Goal: Book appointment/travel/reservation

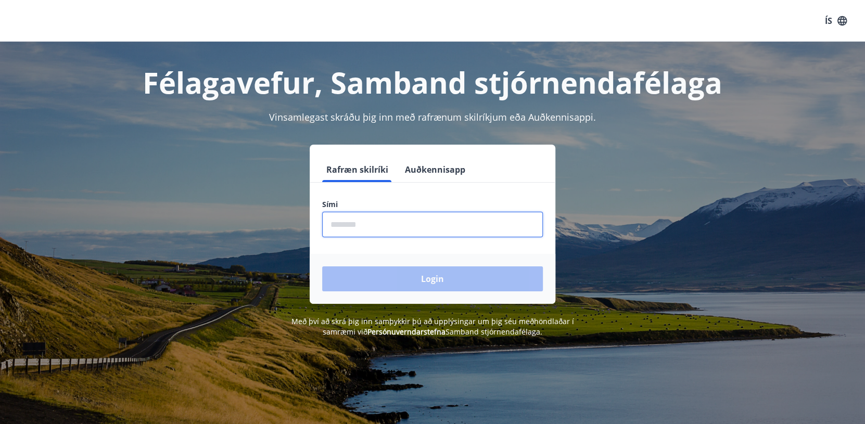
click at [406, 225] on input "phone" at bounding box center [432, 225] width 221 height 26
type input "********"
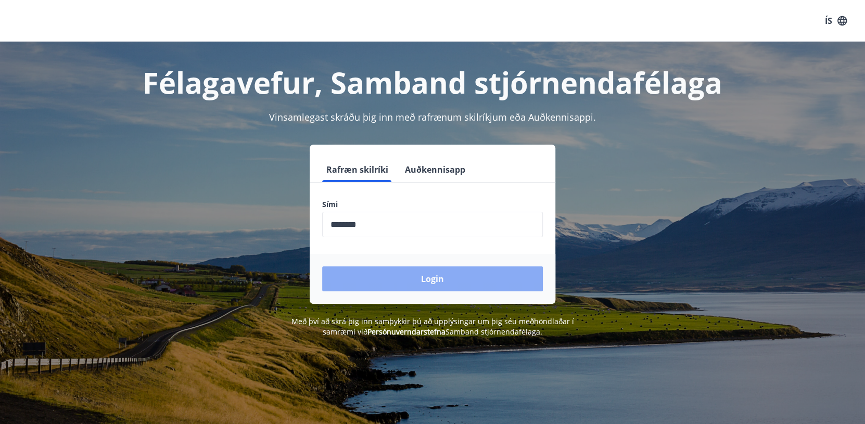
click at [453, 277] on button "Login" at bounding box center [432, 279] width 221 height 25
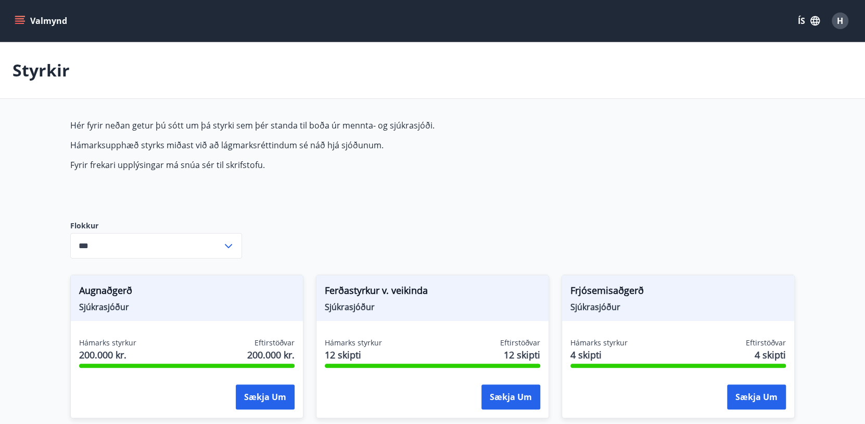
type input "***"
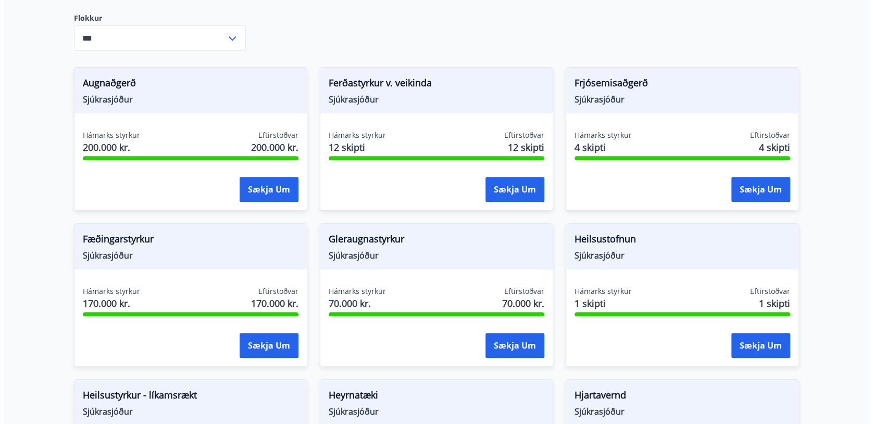
scroll to position [260, 0]
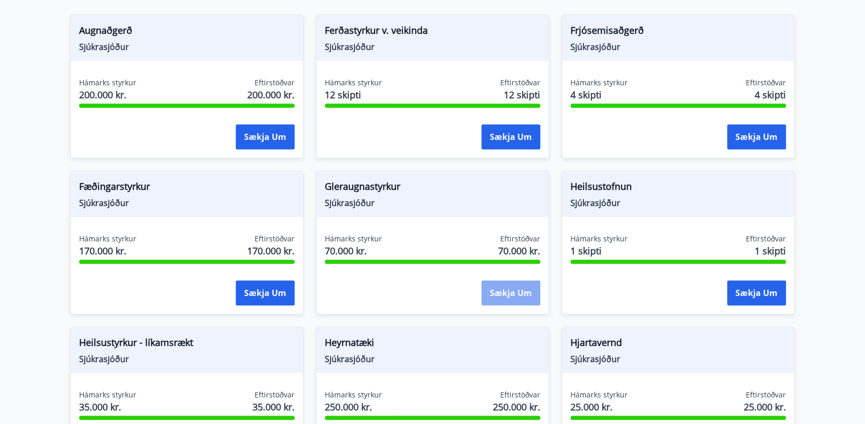
click at [511, 292] on button "Sækja um" at bounding box center [511, 293] width 59 height 25
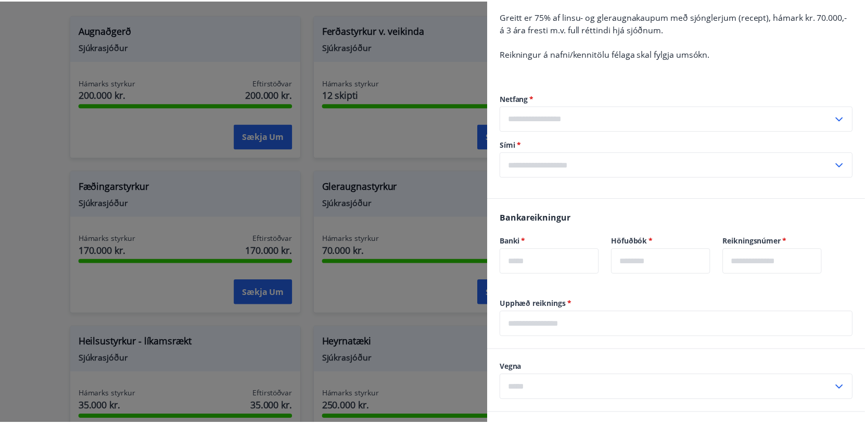
scroll to position [0, 0]
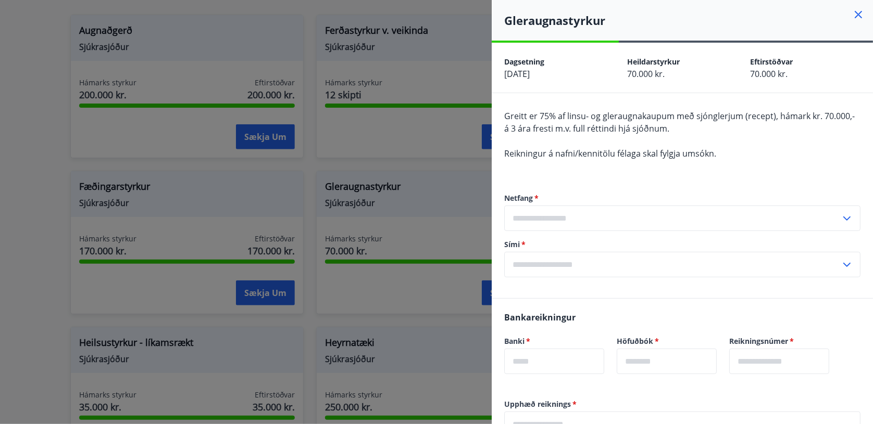
click at [852, 14] on icon at bounding box center [858, 14] width 12 height 12
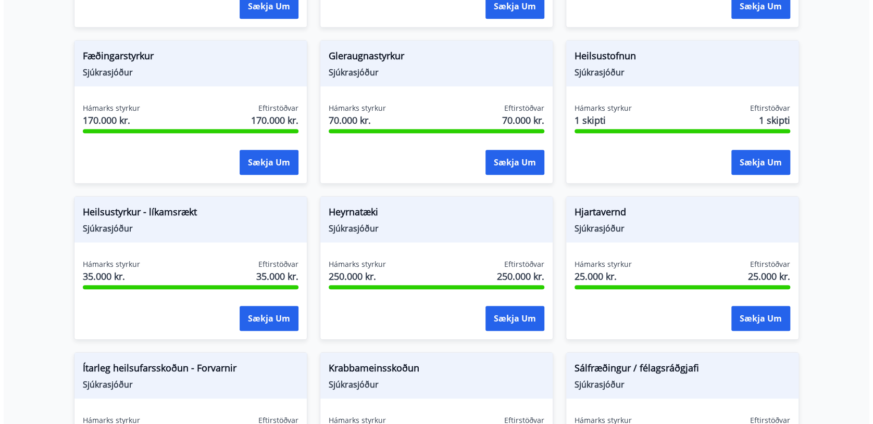
scroll to position [417, 0]
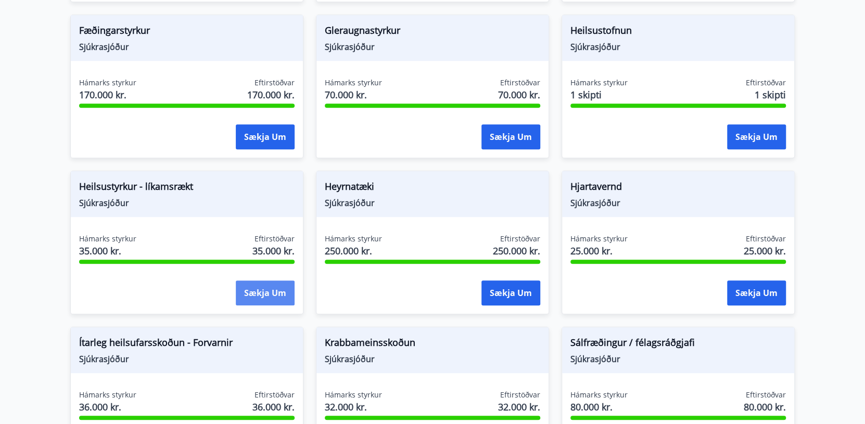
click at [265, 295] on button "Sækja um" at bounding box center [265, 293] width 59 height 25
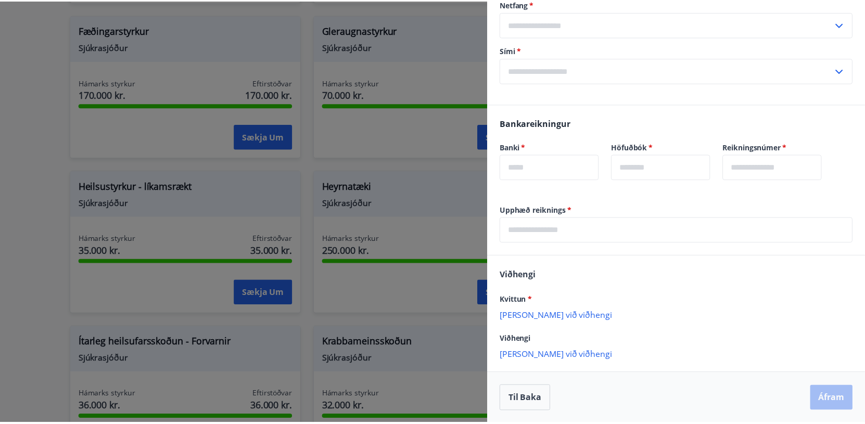
scroll to position [0, 0]
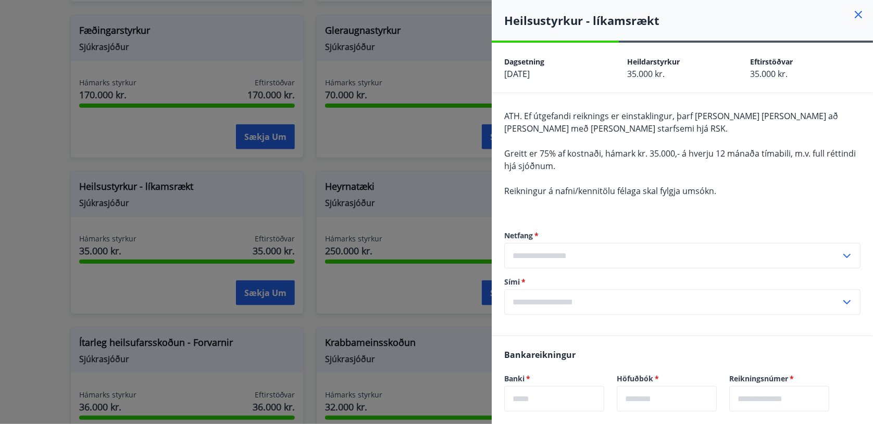
click at [852, 15] on icon at bounding box center [858, 14] width 12 height 12
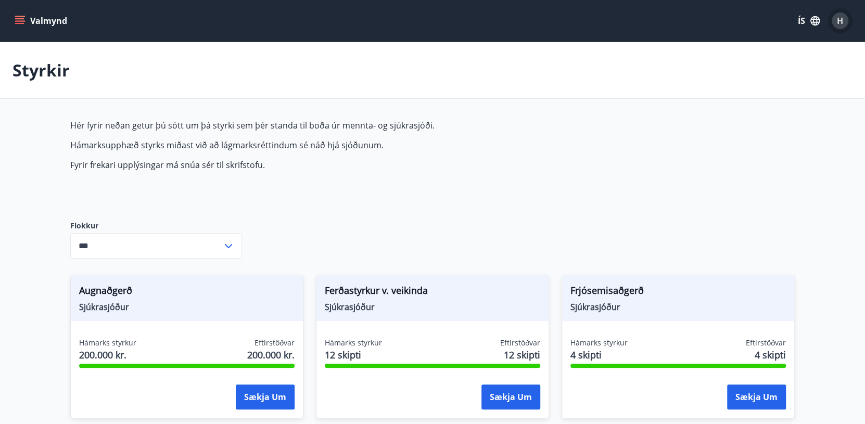
click at [841, 20] on span "H" at bounding box center [840, 20] width 6 height 11
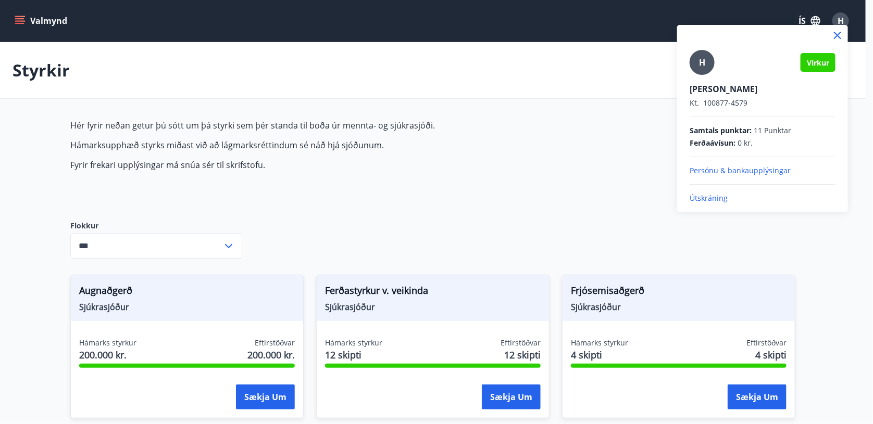
click at [710, 197] on p "Útskráning" at bounding box center [762, 198] width 146 height 10
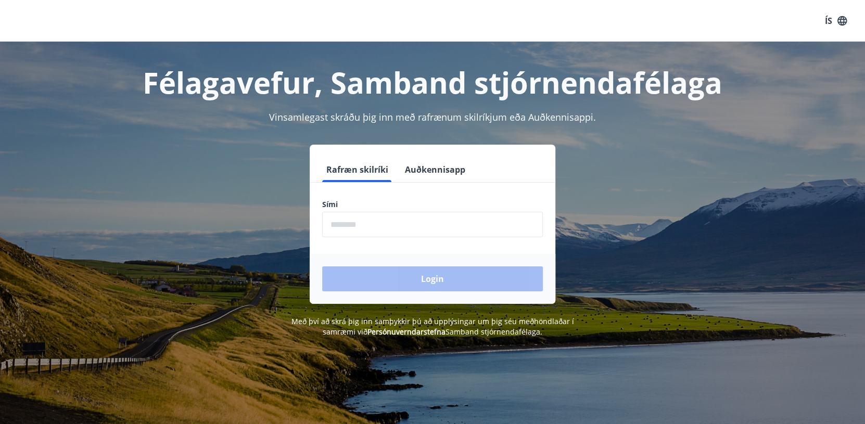
click at [365, 231] on input "phone" at bounding box center [432, 225] width 221 height 26
type input "********"
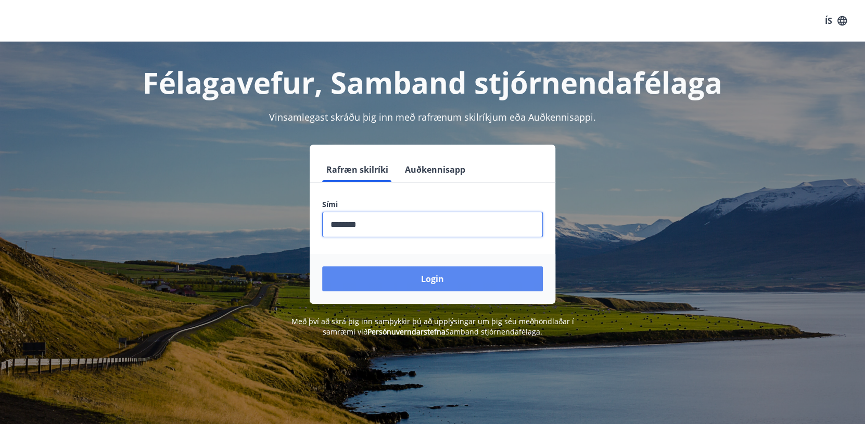
click at [405, 276] on button "Login" at bounding box center [432, 279] width 221 height 25
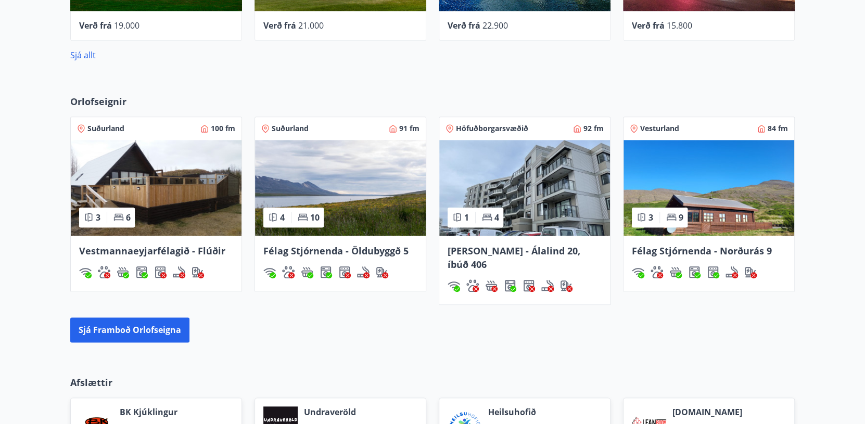
scroll to position [729, 0]
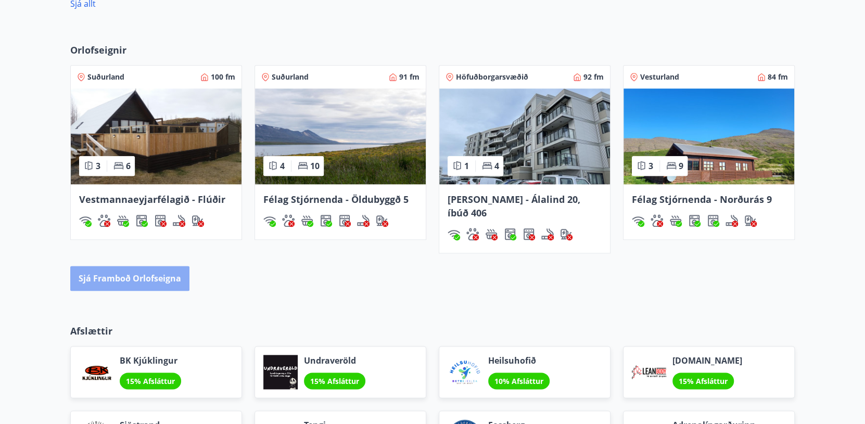
click at [132, 266] on button "Sjá framboð orlofseigna" at bounding box center [129, 278] width 119 height 25
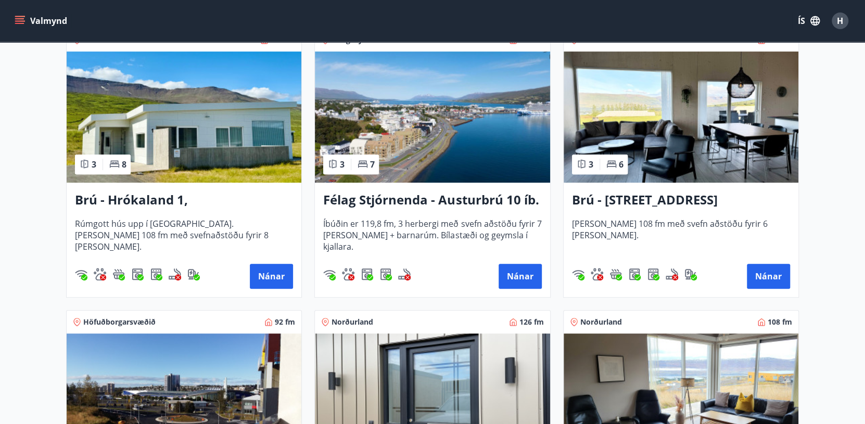
scroll to position [364, 0]
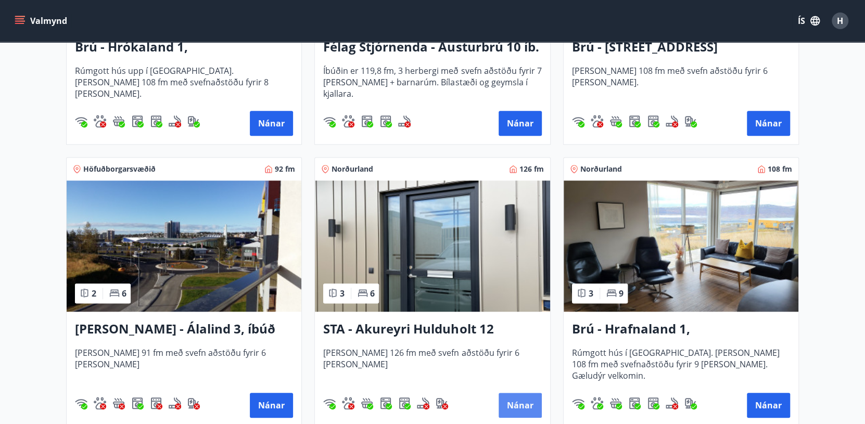
click at [523, 403] on button "Nánar" at bounding box center [520, 405] width 43 height 25
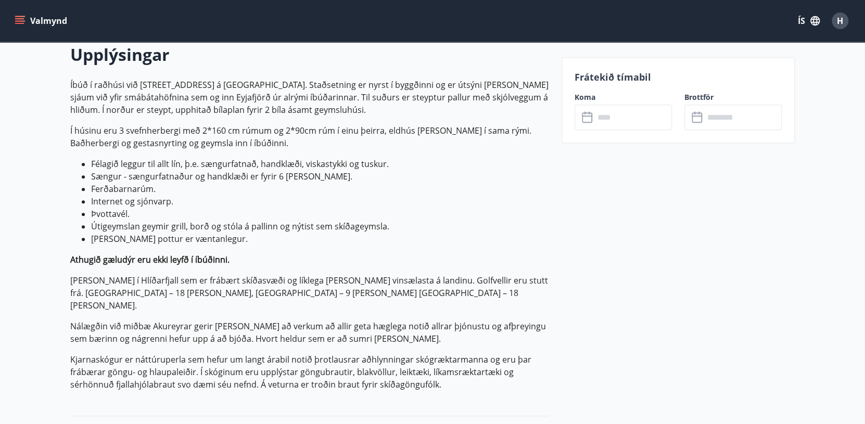
scroll to position [156, 0]
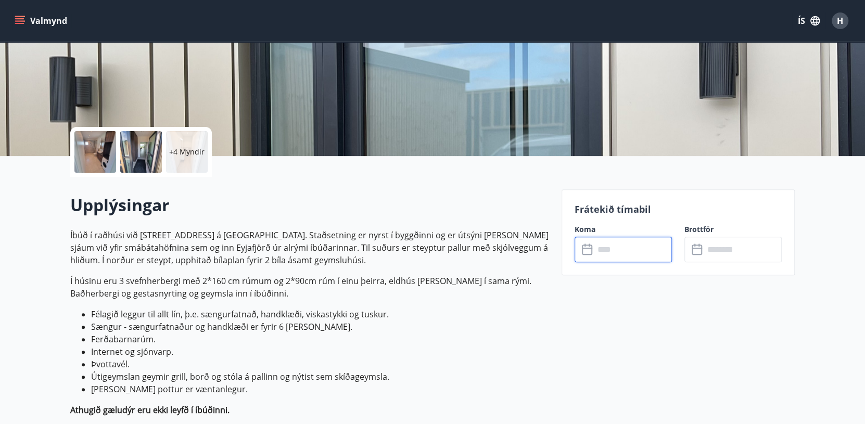
click at [600, 252] on input "text" at bounding box center [634, 250] width 78 height 26
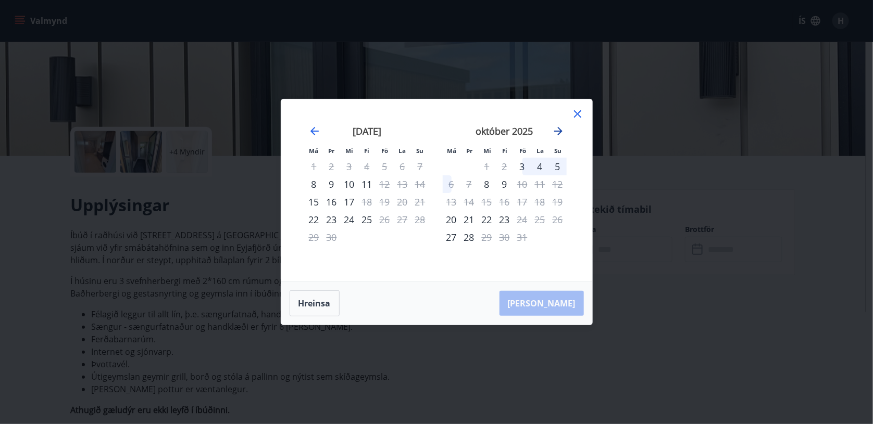
click at [558, 131] on icon "Move forward to switch to the next month." at bounding box center [558, 131] width 8 height 8
click at [529, 185] on div "7" at bounding box center [522, 184] width 18 height 18
click at [543, 180] on div "8" at bounding box center [540, 184] width 18 height 18
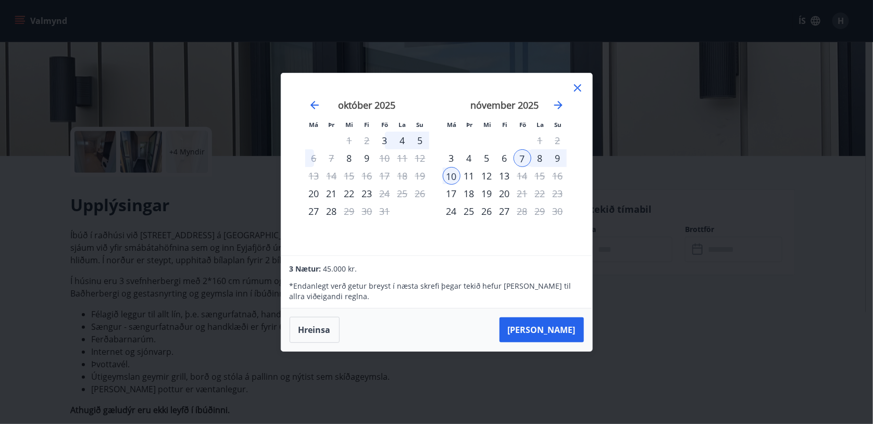
click at [576, 84] on icon at bounding box center [577, 88] width 12 height 12
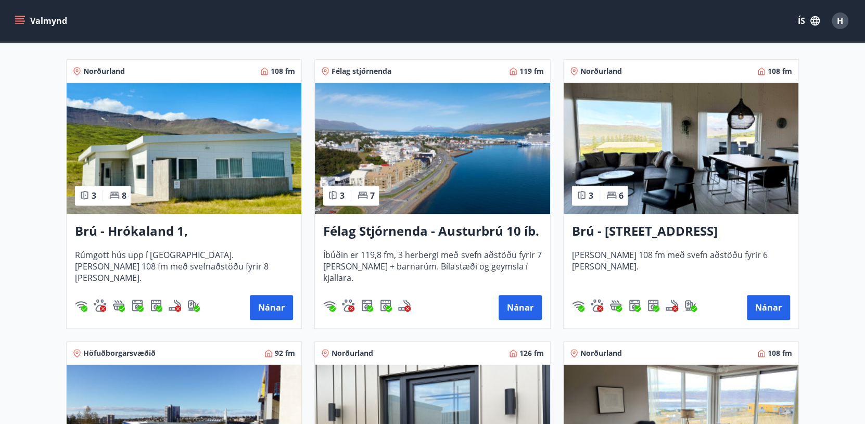
scroll to position [156, 0]
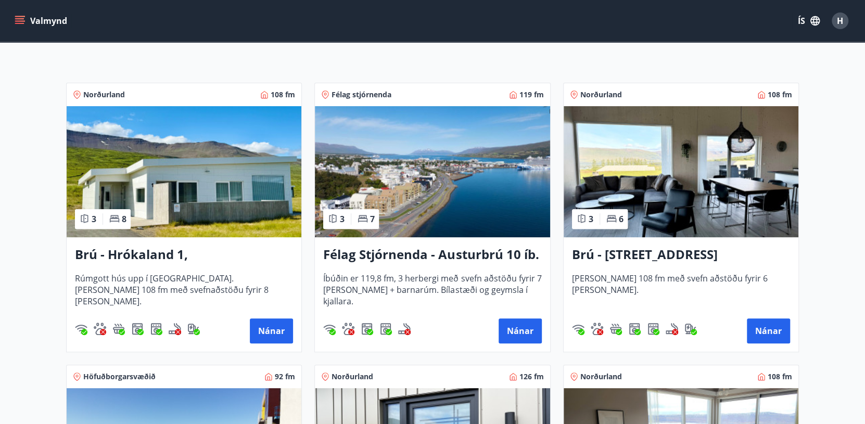
click at [431, 195] on img at bounding box center [432, 171] width 235 height 131
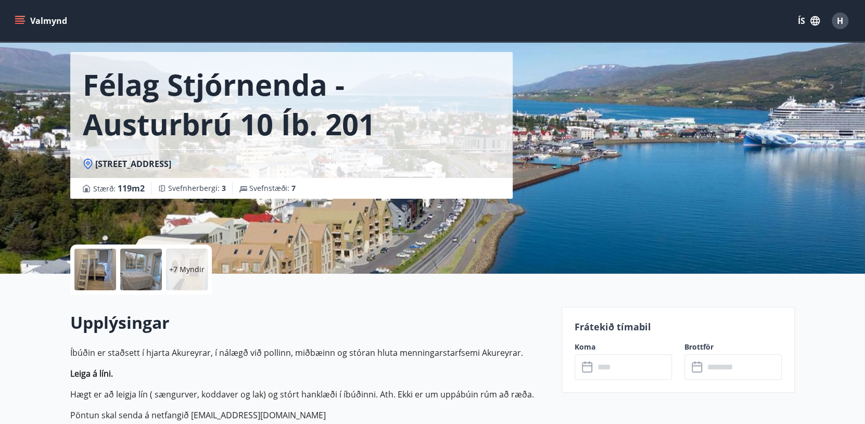
scroll to position [104, 0]
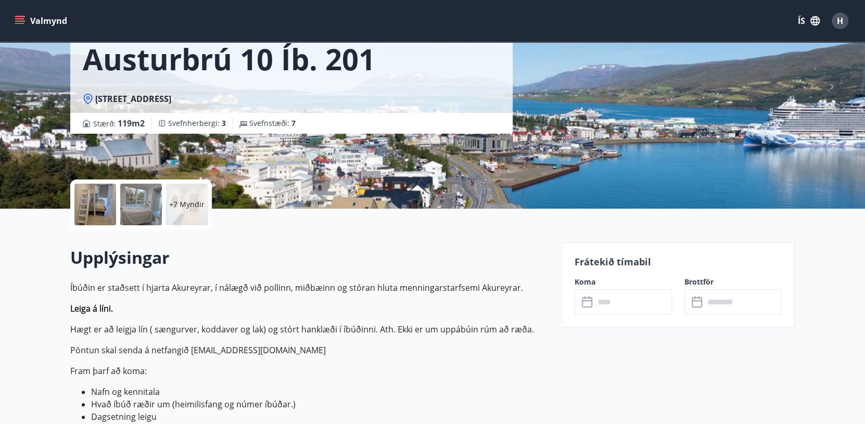
click at [587, 302] on icon at bounding box center [588, 302] width 12 height 12
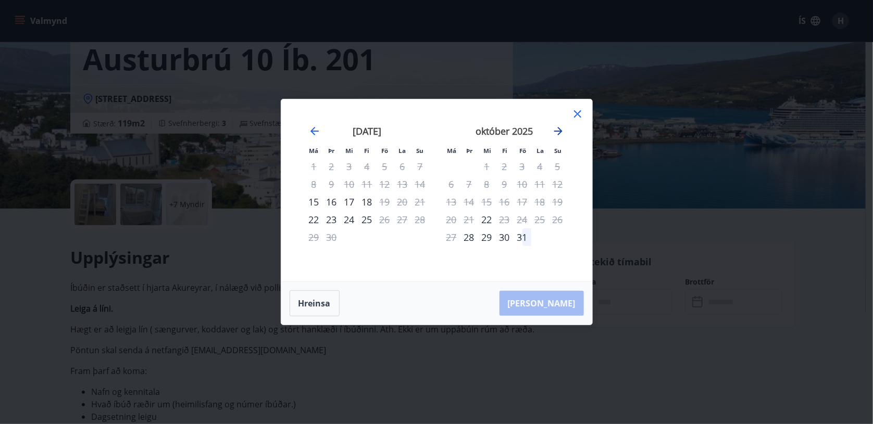
click at [560, 129] on icon "Move forward to switch to the next month." at bounding box center [558, 131] width 12 height 12
click at [576, 111] on icon at bounding box center [577, 114] width 12 height 12
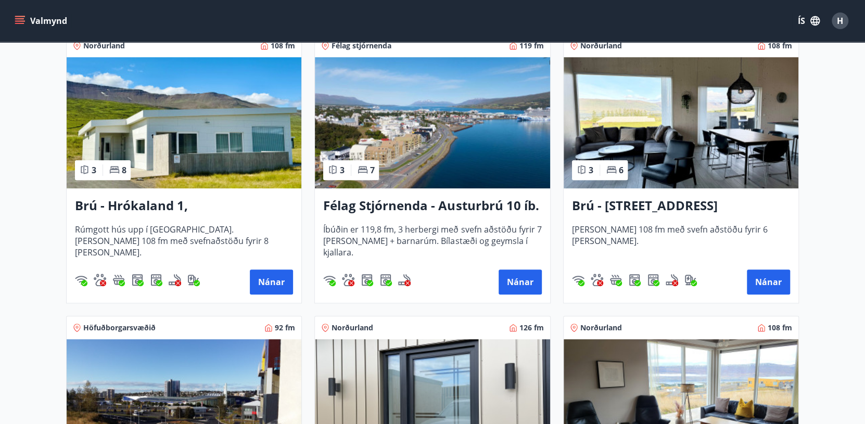
scroll to position [104, 0]
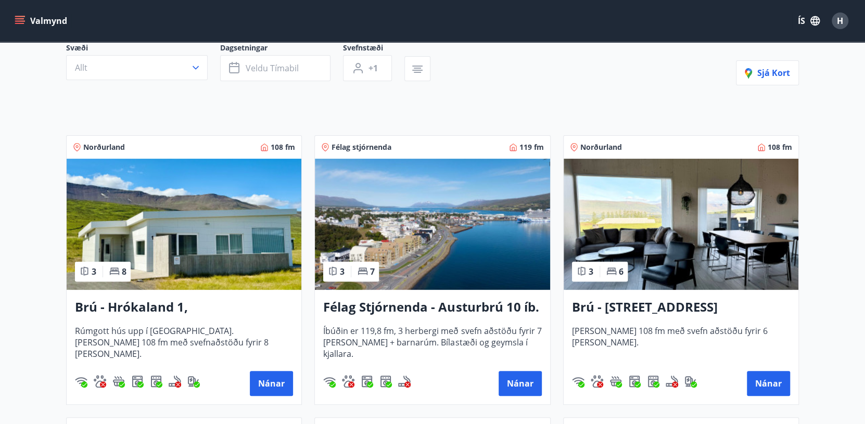
click at [170, 264] on img at bounding box center [184, 224] width 235 height 131
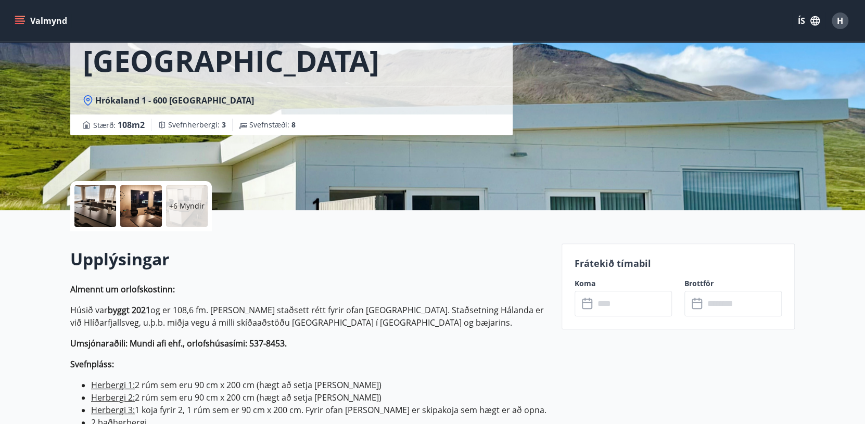
scroll to position [104, 0]
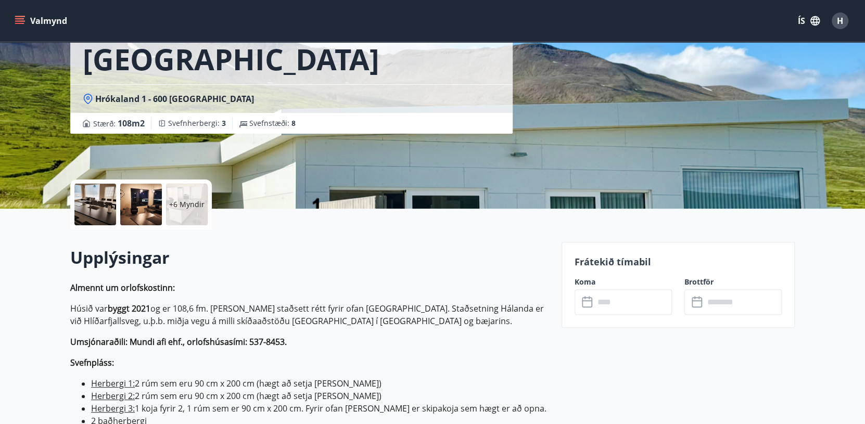
click at [589, 298] on icon at bounding box center [588, 302] width 12 height 12
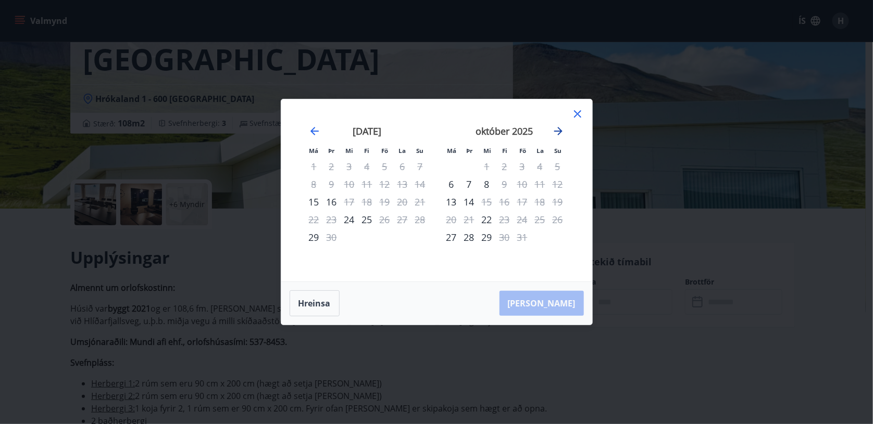
click at [553, 130] on icon "Move forward to switch to the next month." at bounding box center [558, 131] width 12 height 12
click at [576, 117] on icon at bounding box center [577, 114] width 12 height 12
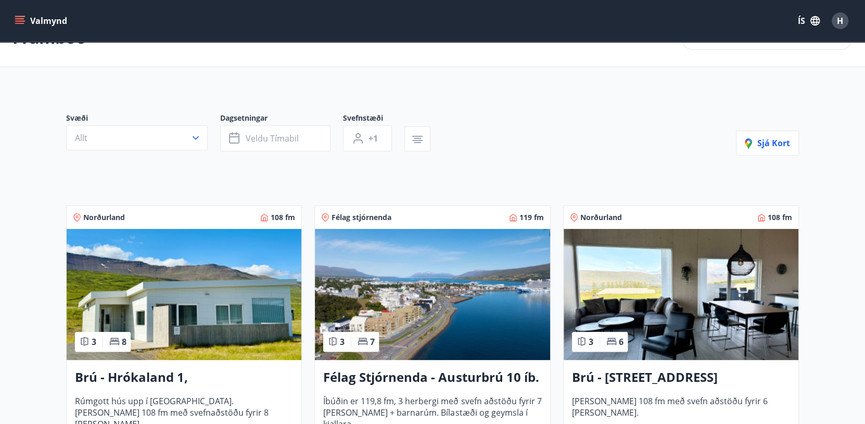
scroll to position [104, 0]
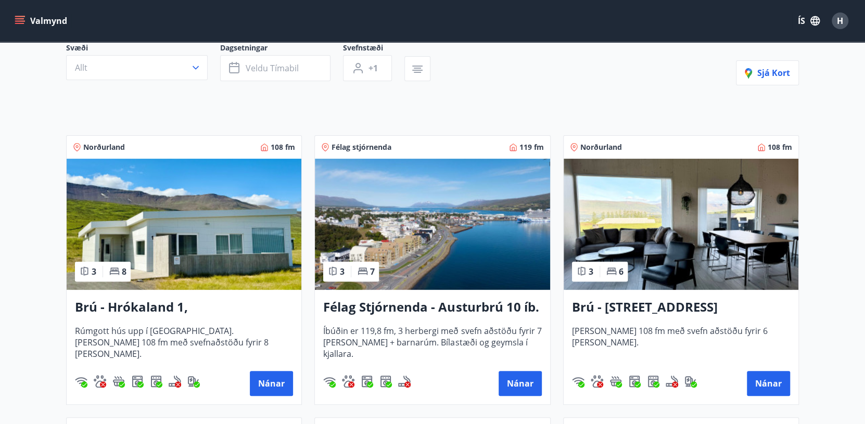
click at [664, 225] on img at bounding box center [681, 224] width 235 height 131
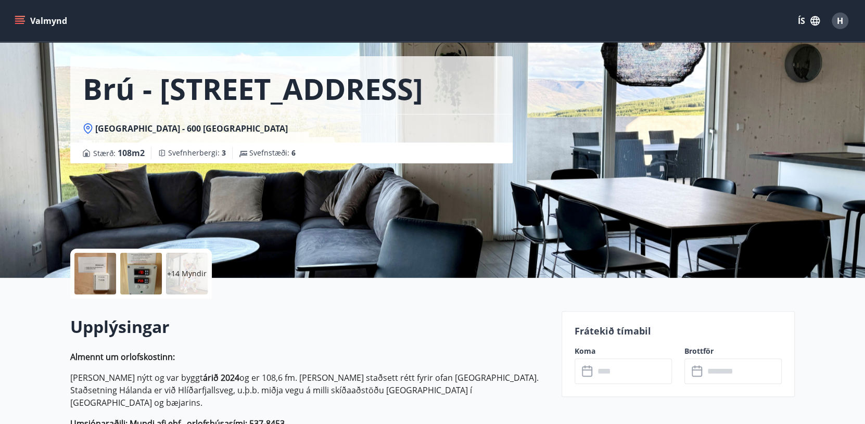
scroll to position [52, 0]
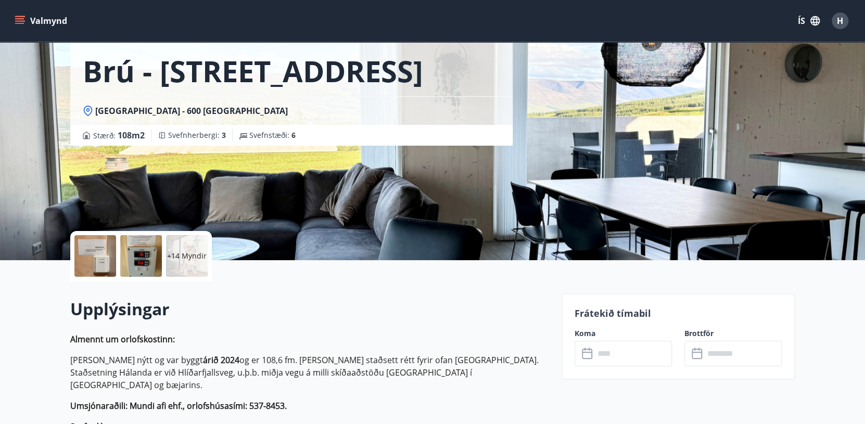
click at [586, 349] on icon at bounding box center [587, 354] width 10 height 10
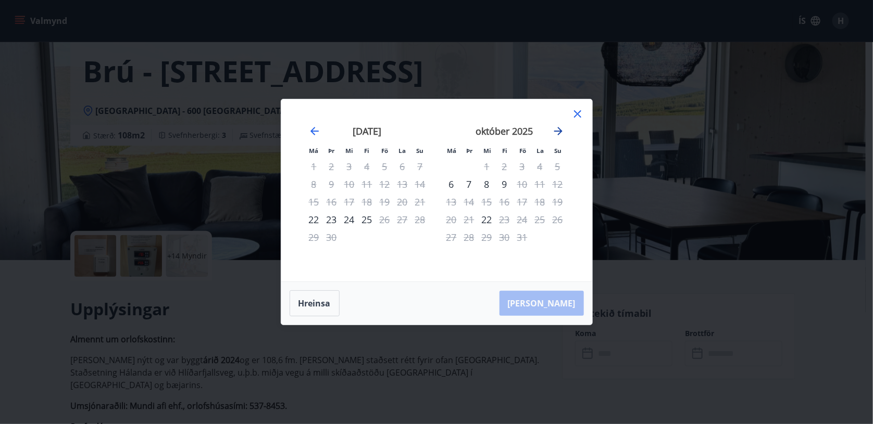
click at [556, 128] on icon "Move forward to switch to the next month." at bounding box center [558, 131] width 12 height 12
click at [575, 113] on icon at bounding box center [577, 114] width 12 height 12
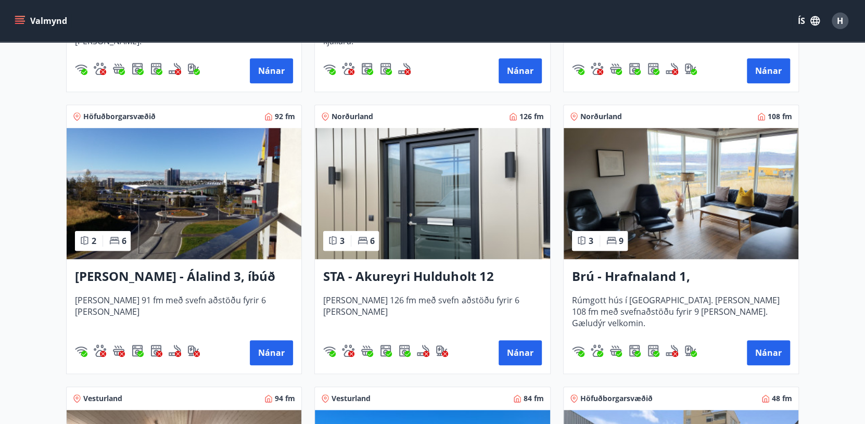
scroll to position [468, 0]
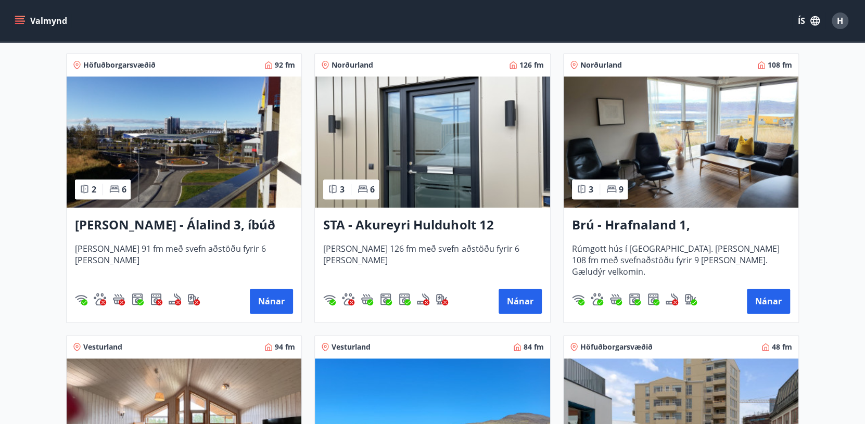
click at [650, 148] on img at bounding box center [681, 142] width 235 height 131
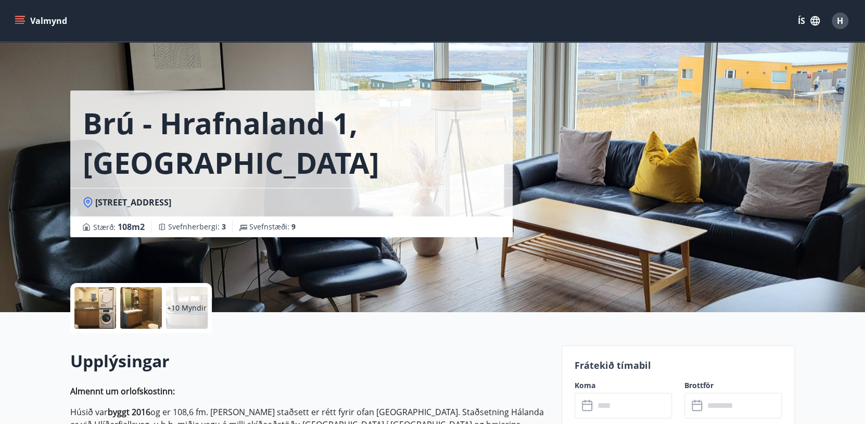
scroll to position [208, 0]
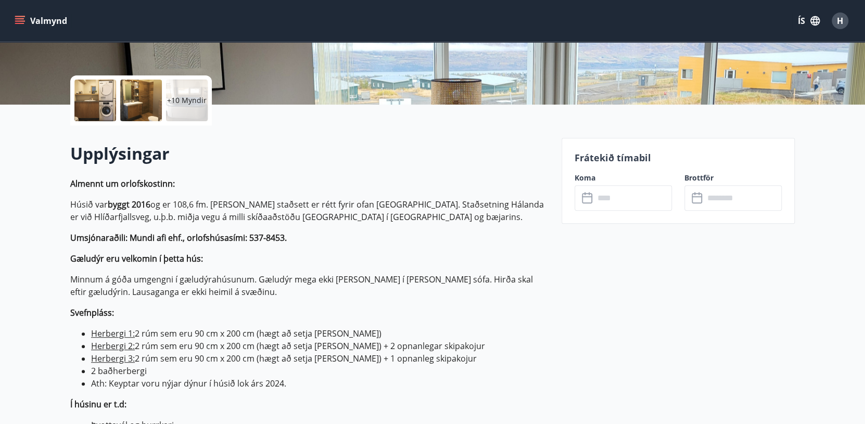
click at [587, 201] on icon at bounding box center [588, 198] width 12 height 12
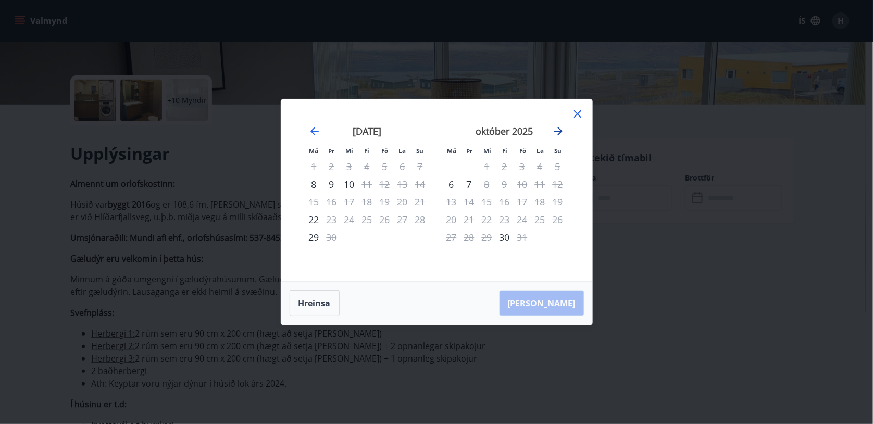
click at [561, 130] on icon "Move forward to switch to the next month." at bounding box center [558, 131] width 12 height 12
click at [578, 111] on icon at bounding box center [577, 114] width 12 height 12
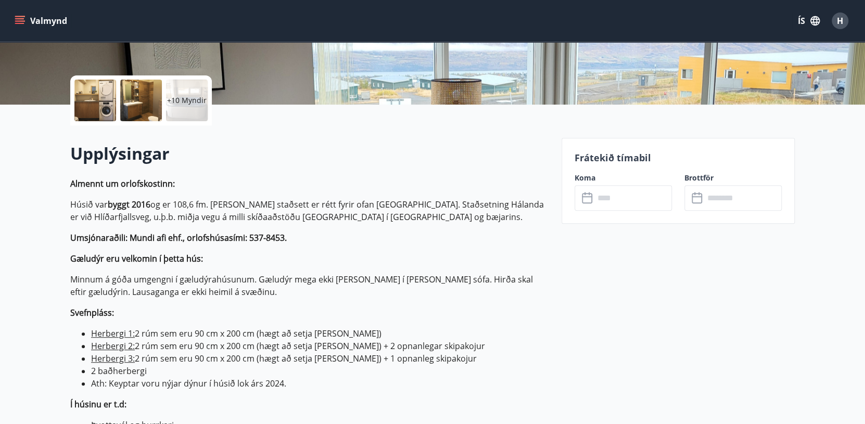
click at [19, 18] on icon "menu" at bounding box center [19, 18] width 9 height 1
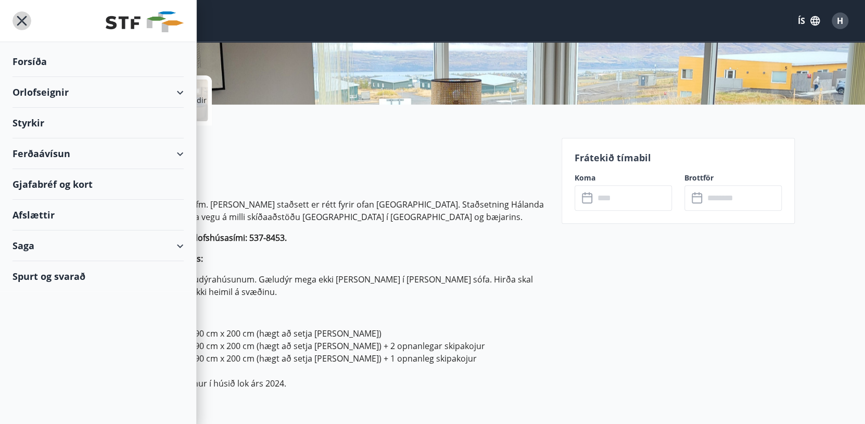
click at [19, 18] on icon "menu" at bounding box center [22, 21] width 10 height 10
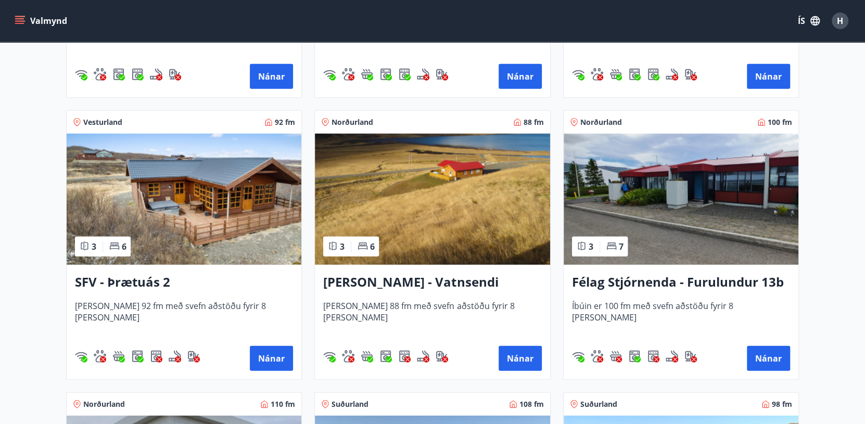
scroll to position [1874, 0]
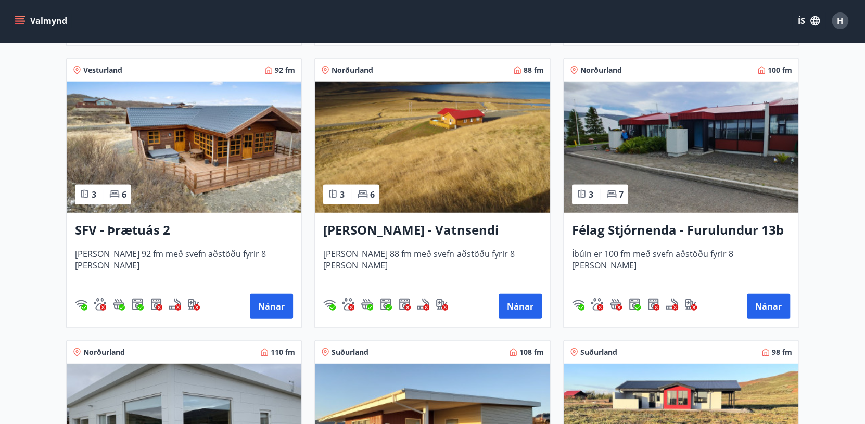
click at [649, 156] on img at bounding box center [681, 147] width 235 height 131
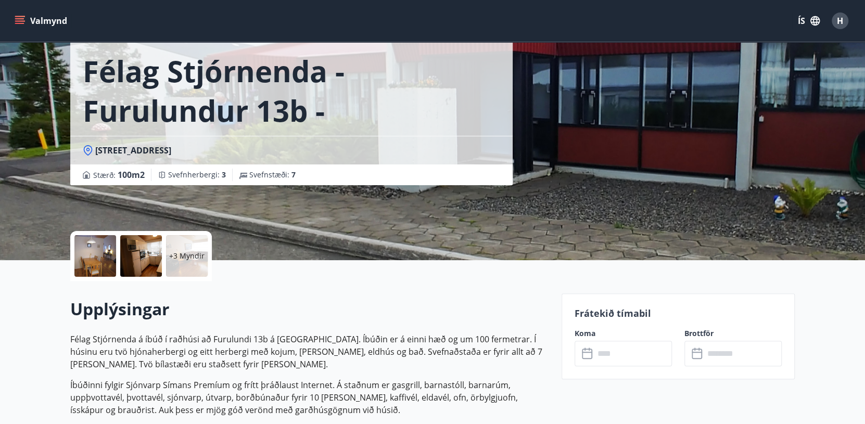
scroll to position [156, 0]
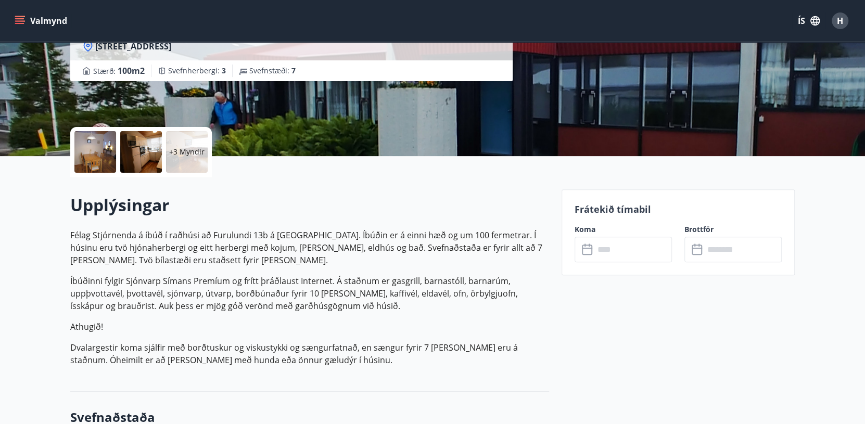
click at [585, 252] on icon at bounding box center [588, 250] width 12 height 12
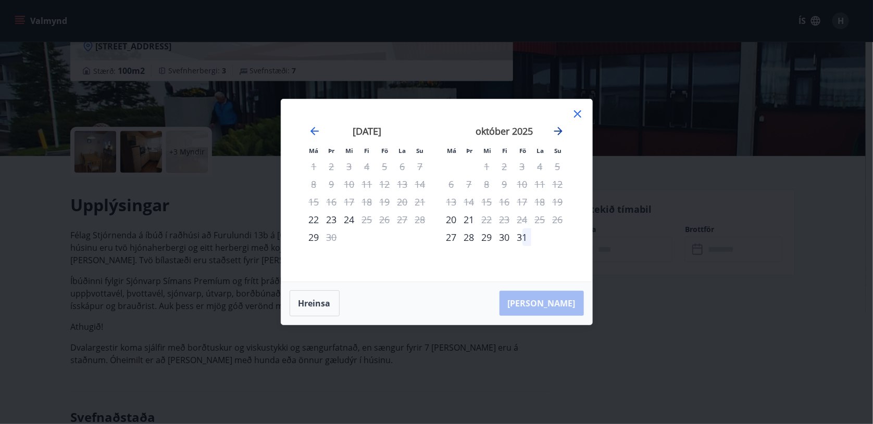
click at [558, 127] on icon "Move forward to switch to the next month." at bounding box center [558, 131] width 12 height 12
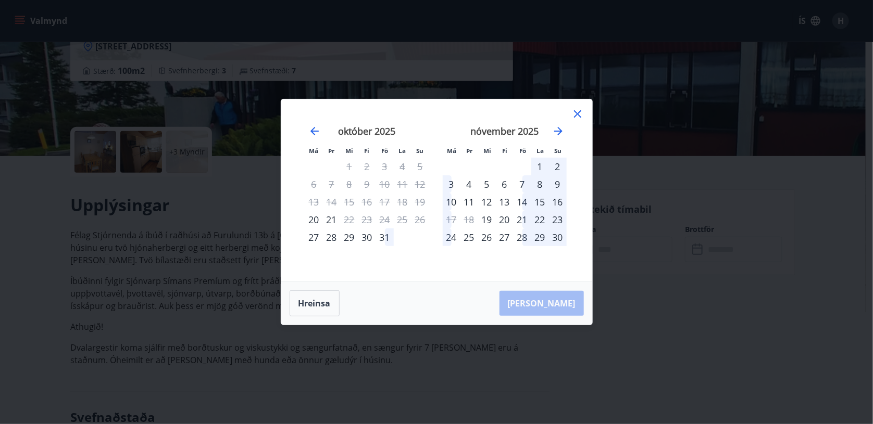
click at [383, 238] on div "31" at bounding box center [385, 238] width 18 height 18
click at [385, 237] on div "31" at bounding box center [385, 238] width 18 height 18
click at [538, 166] on div "1" at bounding box center [540, 167] width 18 height 18
click at [383, 238] on div "31" at bounding box center [385, 238] width 18 height 18
drag, startPoint x: 371, startPoint y: 297, endPoint x: 349, endPoint y: 299, distance: 22.0
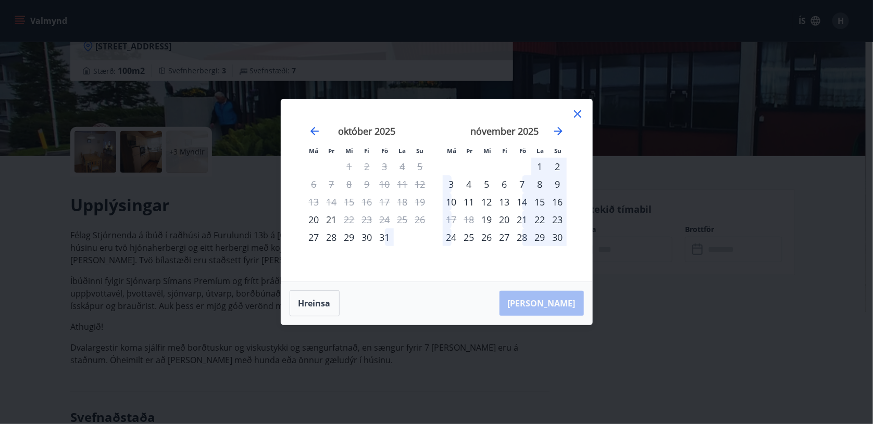
click at [370, 296] on div "Hreinsa Taka Frá" at bounding box center [436, 303] width 311 height 43
click at [305, 304] on button "Hreinsa" at bounding box center [315, 304] width 50 height 26
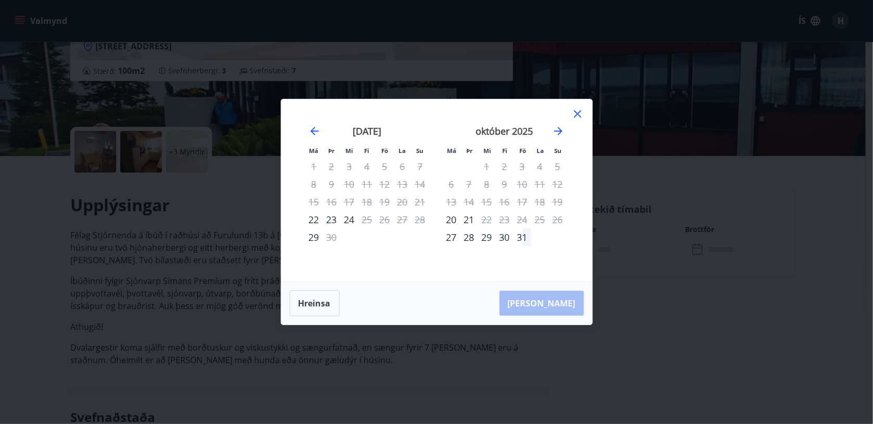
click at [523, 233] on div "31" at bounding box center [522, 238] width 18 height 18
click at [560, 129] on icon "Move forward to switch to the next month." at bounding box center [558, 131] width 12 height 12
click at [383, 237] on div "31" at bounding box center [385, 238] width 18 height 18
click at [584, 113] on div "Má Þr Mi Fi Fö La Su Má Þr Mi Fi Fö La Su september 2025 1 2 3 4 5 6 7 8 9 10 1…" at bounding box center [436, 190] width 311 height 182
click at [576, 111] on icon at bounding box center [577, 114] width 12 height 12
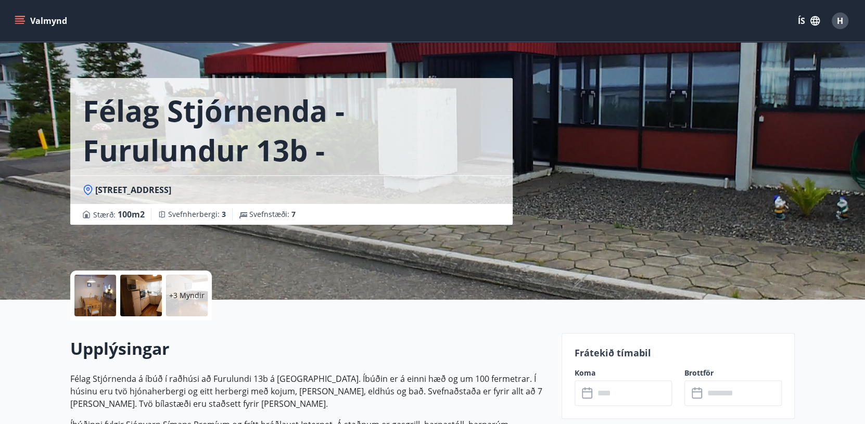
scroll to position [160, 0]
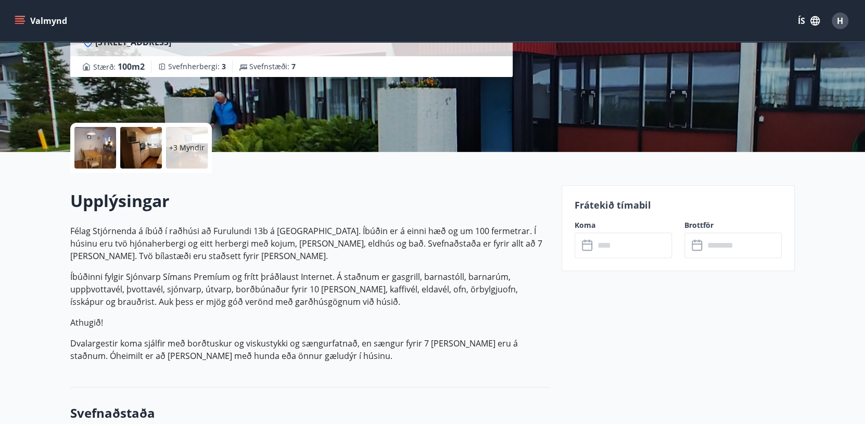
click at [589, 245] on icon at bounding box center [588, 246] width 12 height 12
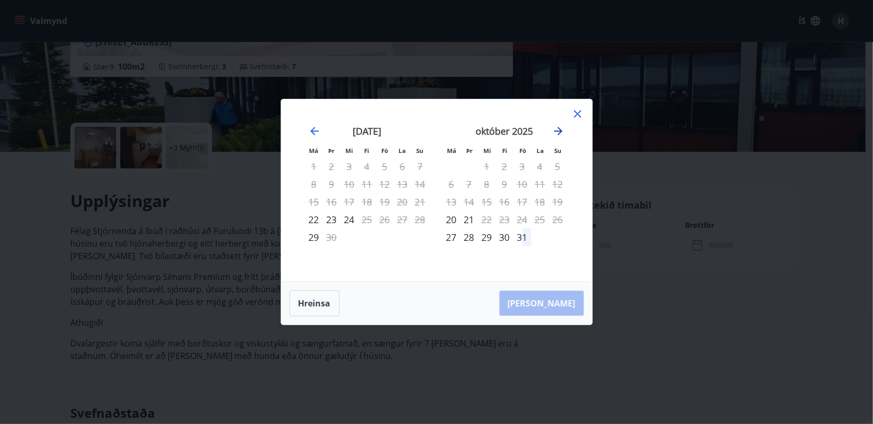
click at [561, 129] on icon "Move forward to switch to the next month." at bounding box center [558, 131] width 12 height 12
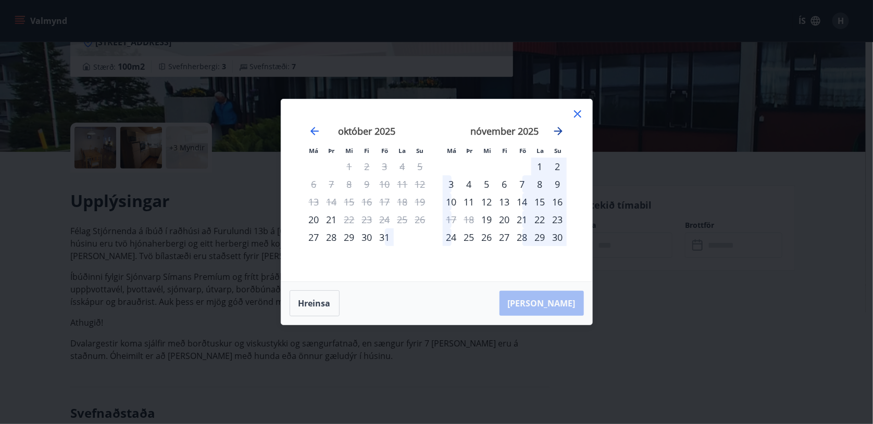
click at [553, 131] on icon "Move forward to switch to the next month." at bounding box center [558, 131] width 12 height 12
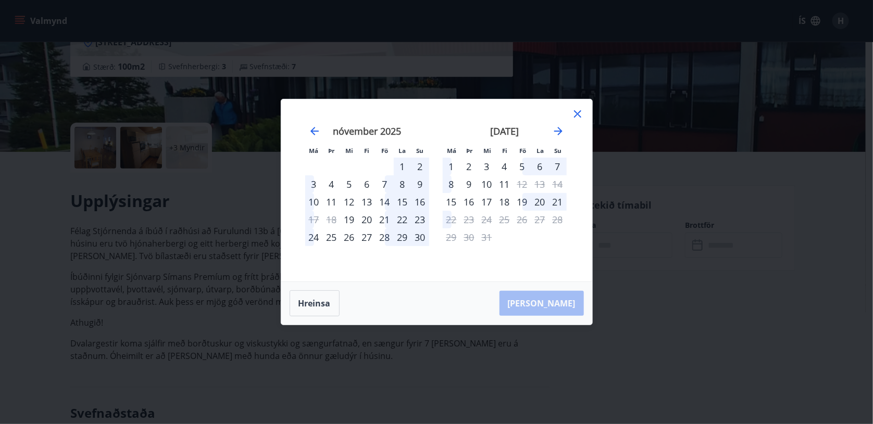
click at [521, 165] on div "5" at bounding box center [522, 167] width 18 height 18
click at [518, 198] on div "19" at bounding box center [522, 202] width 18 height 18
click at [522, 202] on div "19" at bounding box center [522, 202] width 18 height 18
click at [401, 165] on div "1" at bounding box center [403, 167] width 18 height 18
click at [385, 219] on div "21" at bounding box center [385, 220] width 18 height 18
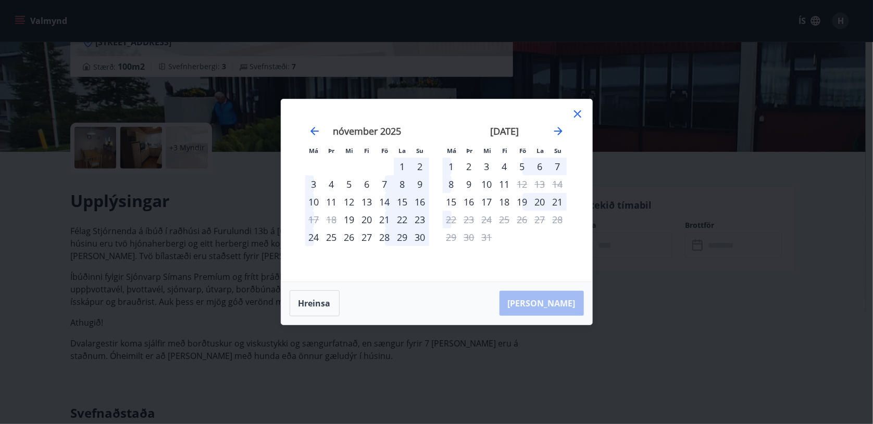
click at [580, 115] on icon at bounding box center [577, 114] width 12 height 12
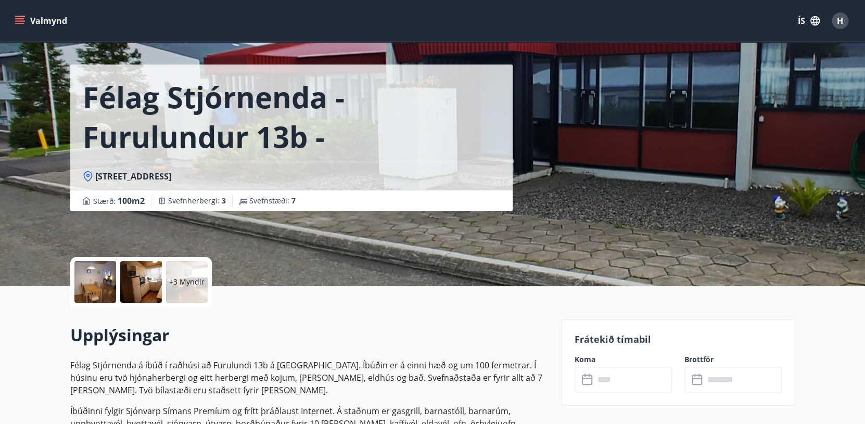
scroll to position [0, 0]
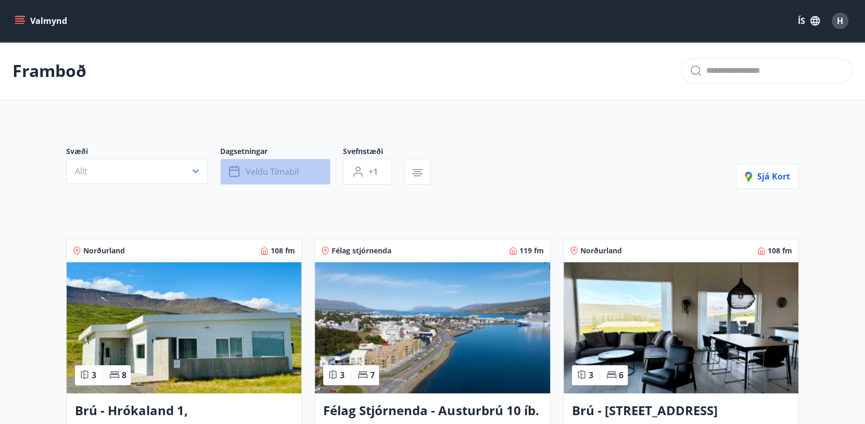
click at [271, 169] on span "Veldu tímabil" at bounding box center [272, 171] width 53 height 11
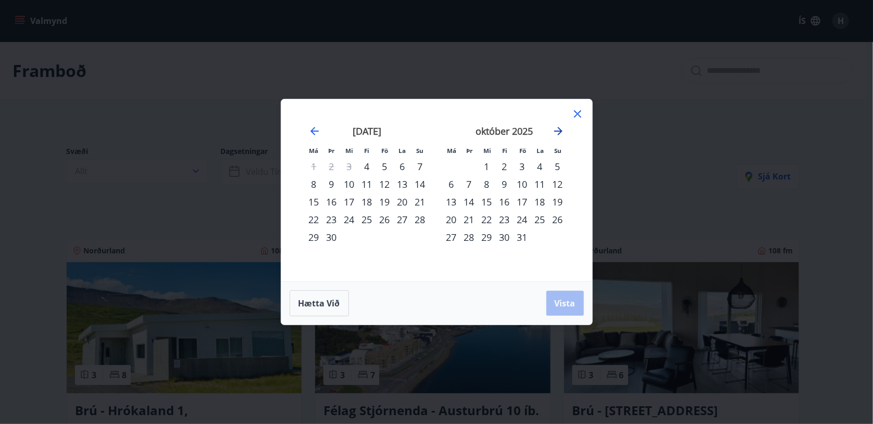
click at [559, 129] on icon "Move forward to switch to the next month." at bounding box center [558, 131] width 8 height 8
click at [383, 237] on div "31" at bounding box center [385, 238] width 18 height 18
click at [451, 181] on div "3" at bounding box center [452, 184] width 18 height 18
click at [569, 298] on span "Vista" at bounding box center [565, 303] width 21 height 11
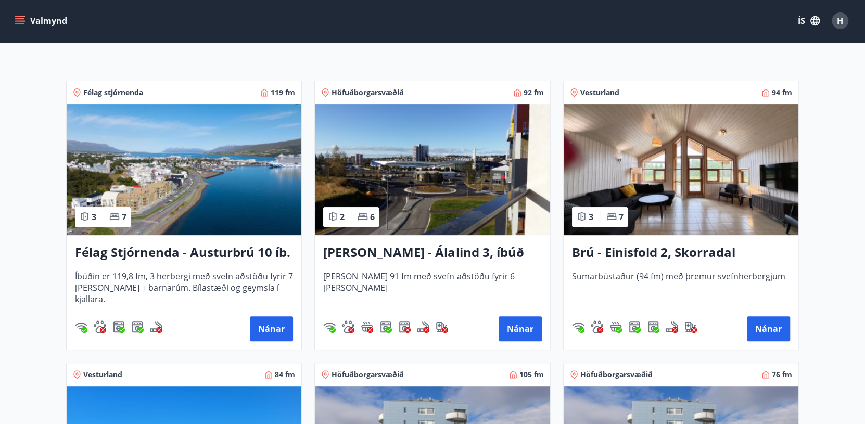
scroll to position [104, 0]
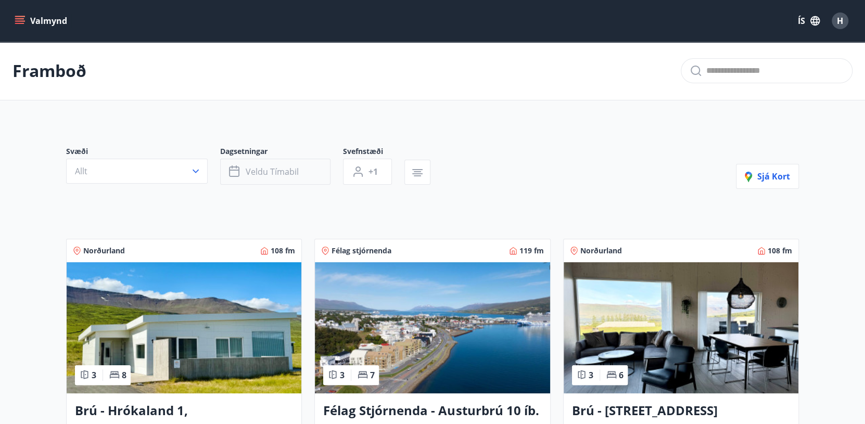
click at [256, 167] on span "Veldu tímabil" at bounding box center [272, 171] width 53 height 11
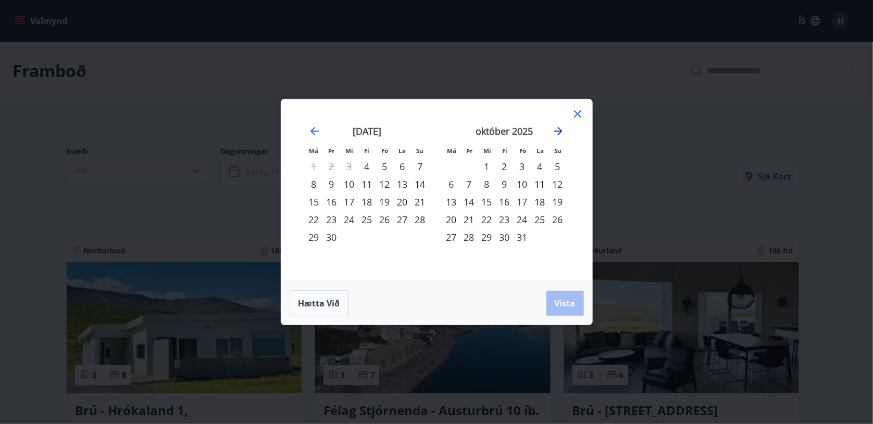
click at [559, 131] on icon "Move forward to switch to the next month." at bounding box center [558, 131] width 8 height 8
click at [522, 182] on div "7" at bounding box center [522, 184] width 18 height 18
click at [506, 183] on div "6" at bounding box center [505, 184] width 18 height 18
click at [560, 183] on div "9" at bounding box center [558, 184] width 18 height 18
click at [562, 300] on span "Vista" at bounding box center [565, 303] width 21 height 11
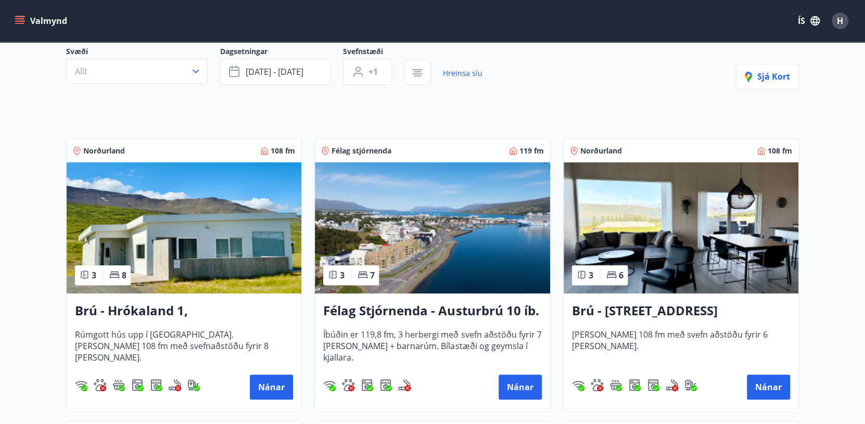
scroll to position [208, 0]
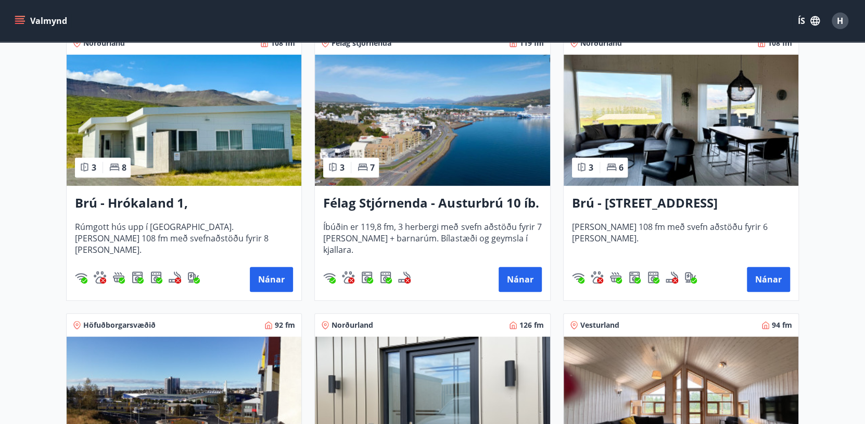
click at [371, 198] on h3 "Félag Stjórnenda - Austurbrú 10 íb. 201" at bounding box center [432, 203] width 218 height 19
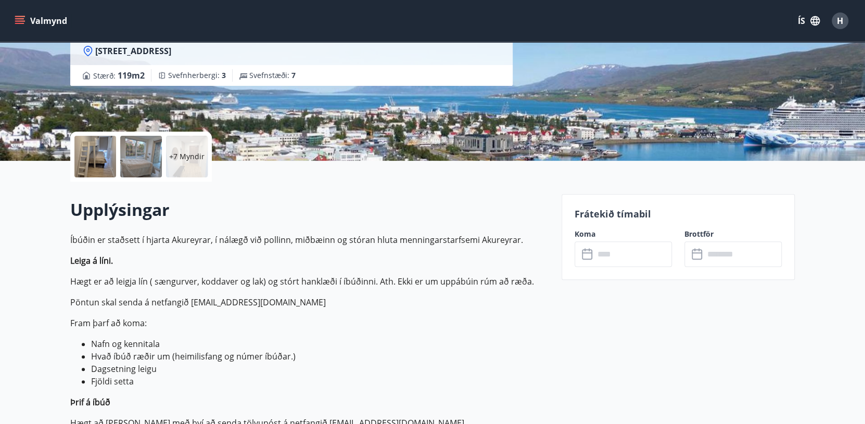
scroll to position [208, 0]
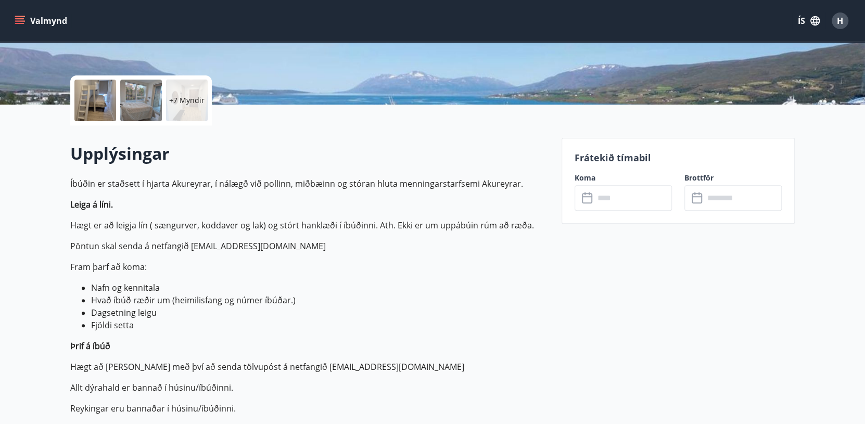
click at [593, 195] on icon at bounding box center [588, 198] width 12 height 12
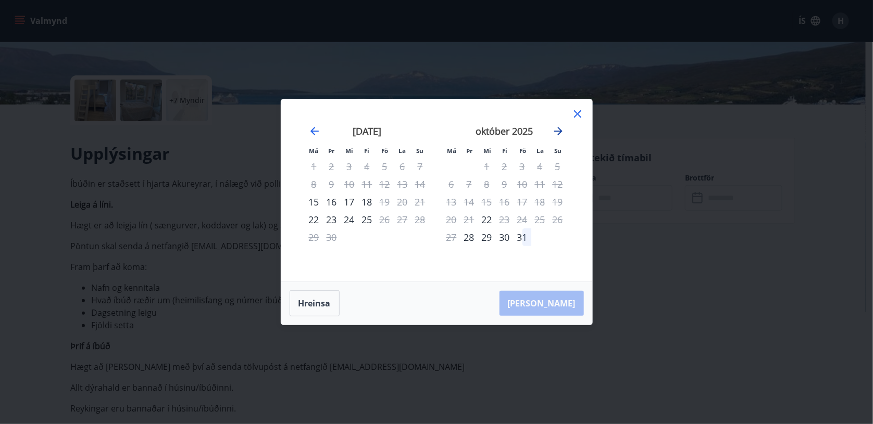
click at [558, 125] on icon "Move forward to switch to the next month." at bounding box center [558, 131] width 12 height 12
click at [505, 185] on div "6" at bounding box center [505, 184] width 18 height 18
click at [576, 113] on icon at bounding box center [577, 113] width 7 height 7
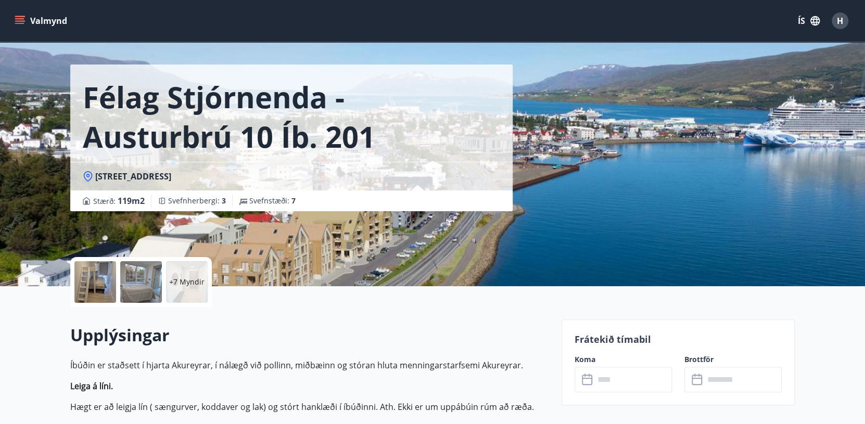
scroll to position [0, 0]
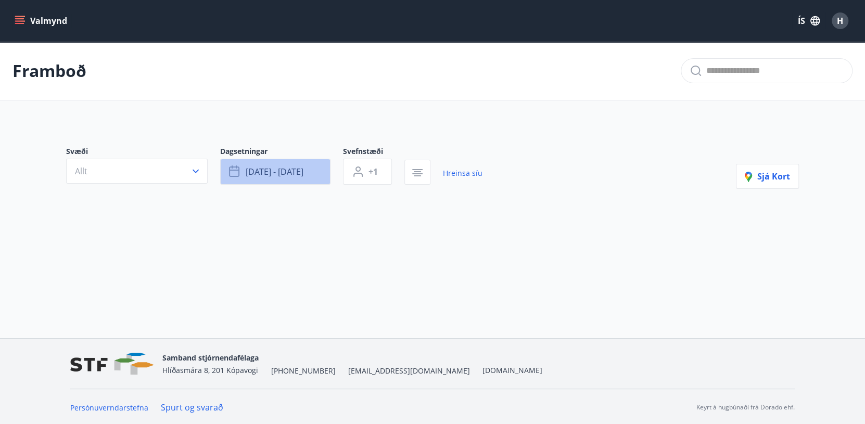
click at [279, 171] on span "nóv 06 - nóv 09" at bounding box center [275, 171] width 58 height 11
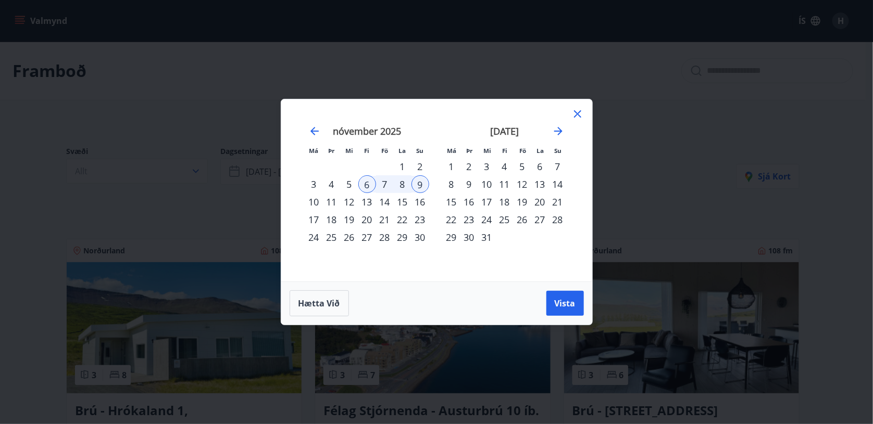
click at [384, 184] on div "7" at bounding box center [385, 184] width 18 height 18
click at [559, 302] on span "Vista" at bounding box center [565, 303] width 21 height 11
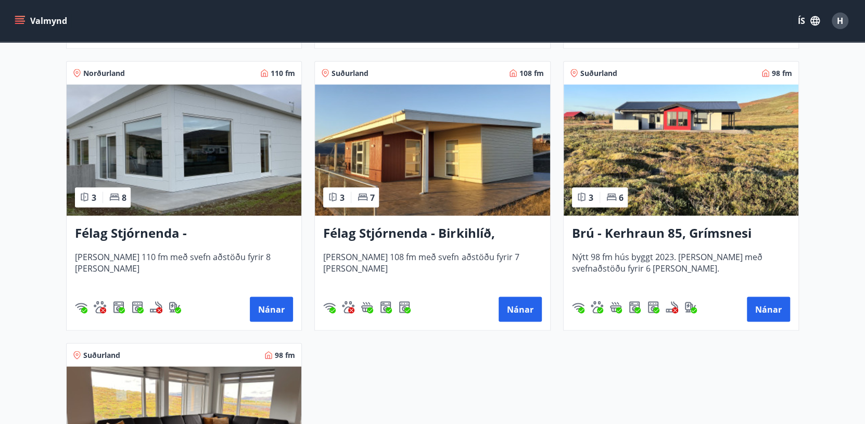
scroll to position [1250, 0]
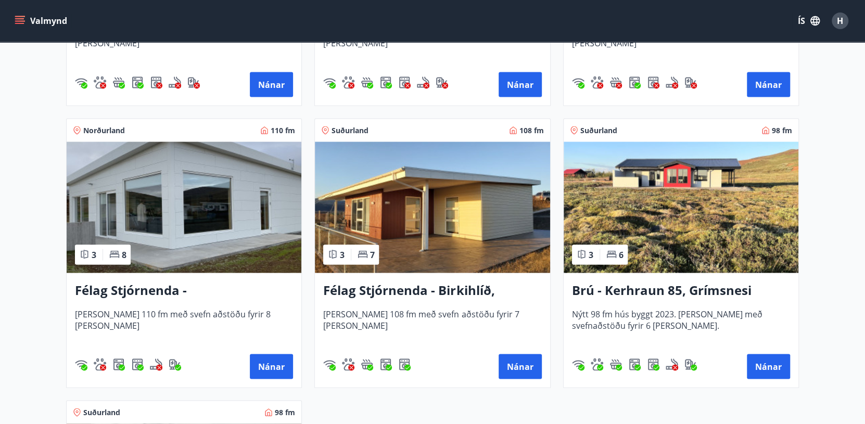
click at [200, 204] on img at bounding box center [184, 207] width 235 height 131
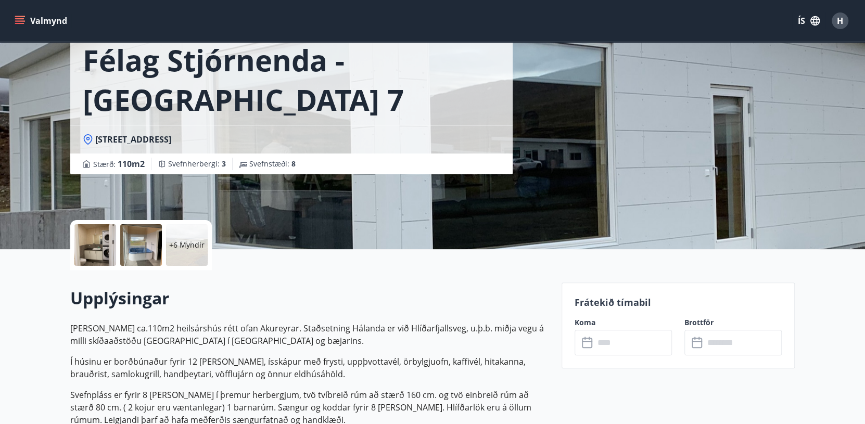
scroll to position [52, 0]
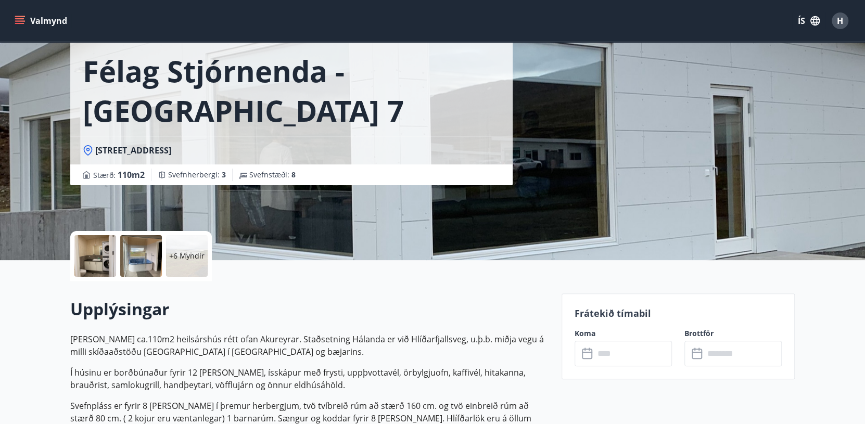
click at [588, 349] on icon at bounding box center [588, 354] width 12 height 12
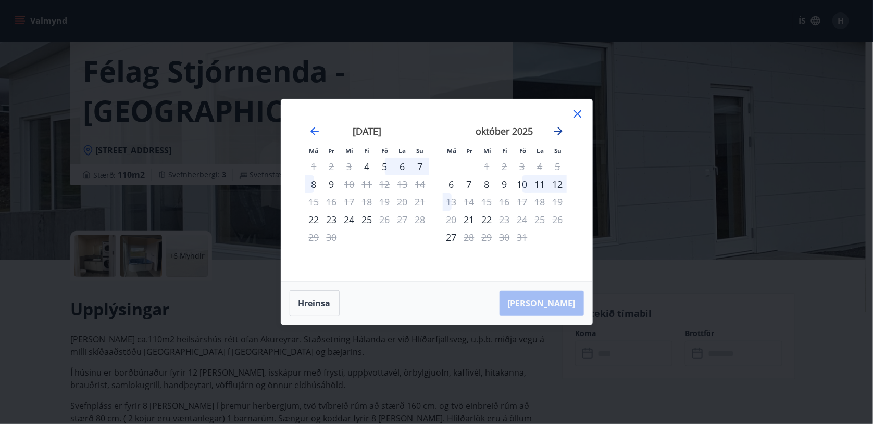
click at [557, 129] on icon "Move forward to switch to the next month." at bounding box center [558, 131] width 12 height 12
click at [524, 182] on div "7" at bounding box center [522, 184] width 18 height 18
click at [541, 183] on div "8" at bounding box center [540, 184] width 18 height 18
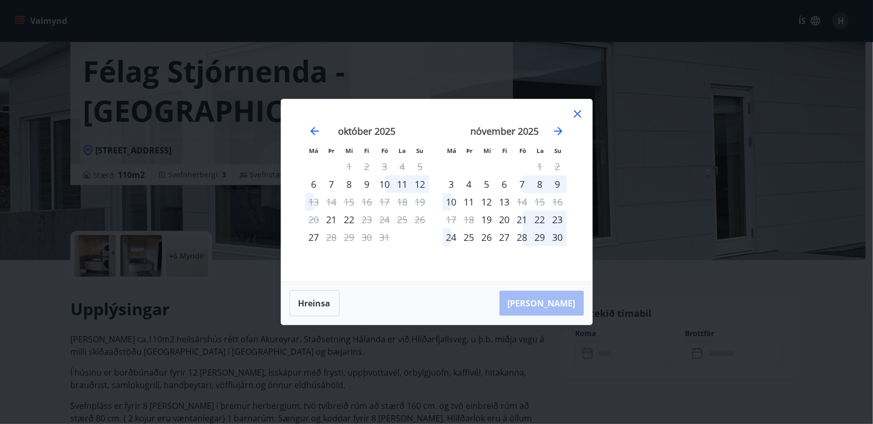
click at [559, 183] on div "9" at bounding box center [558, 184] width 18 height 18
click at [537, 182] on div "8" at bounding box center [540, 184] width 18 height 18
click at [488, 203] on div "12" at bounding box center [487, 202] width 18 height 18
click at [471, 198] on div "11" at bounding box center [469, 202] width 18 height 18
click at [466, 181] on div "4" at bounding box center [469, 184] width 18 height 18
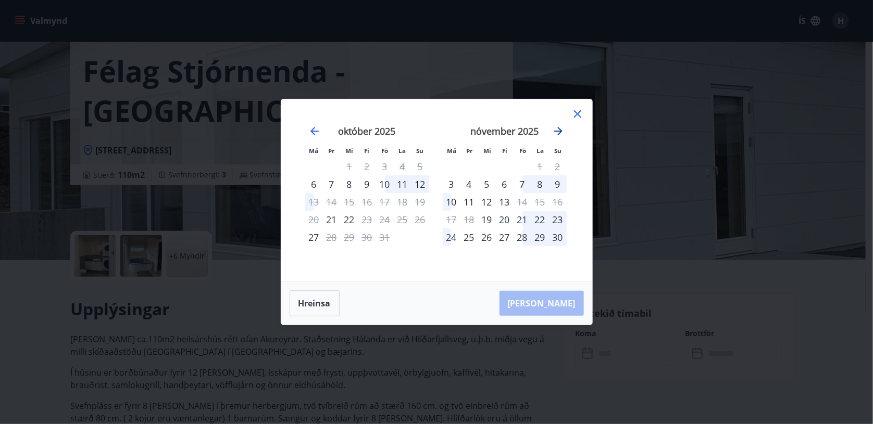
click at [560, 129] on icon "Move forward to switch to the next month." at bounding box center [558, 131] width 12 height 12
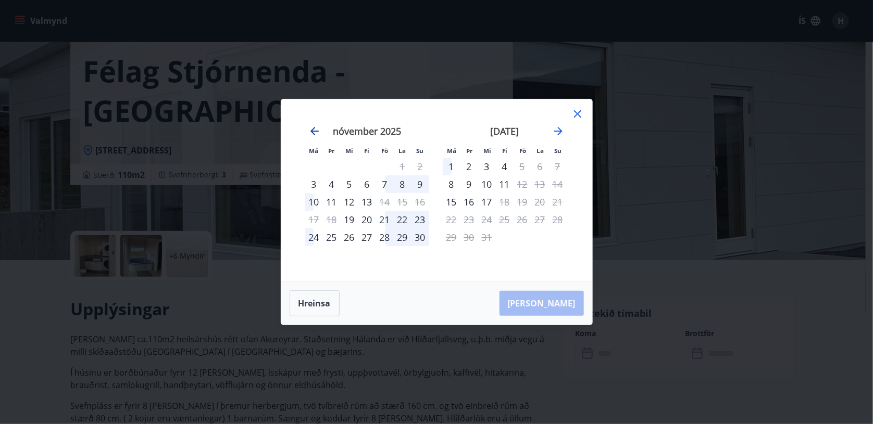
click at [312, 128] on icon "Move backward to switch to the previous month." at bounding box center [314, 131] width 12 height 12
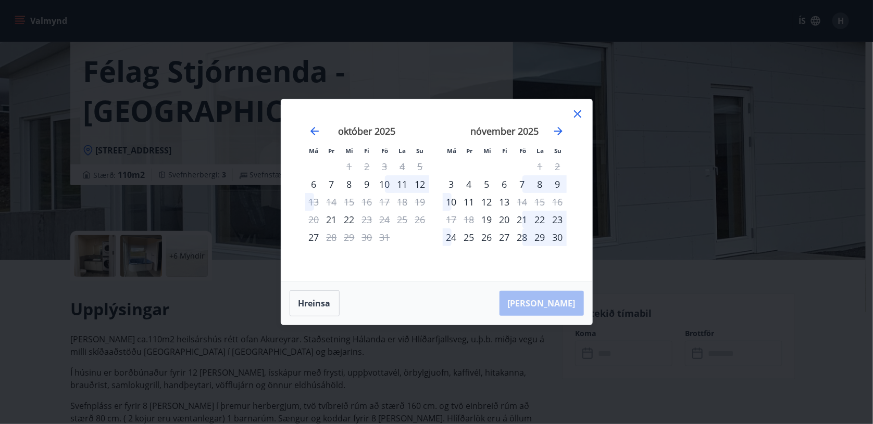
click at [523, 217] on div "21" at bounding box center [522, 220] width 18 height 18
click at [522, 180] on div "7" at bounding box center [522, 184] width 18 height 18
click at [561, 301] on div "Hreinsa Taka Frá" at bounding box center [436, 303] width 311 height 43
click at [508, 201] on div "13" at bounding box center [505, 202] width 18 height 18
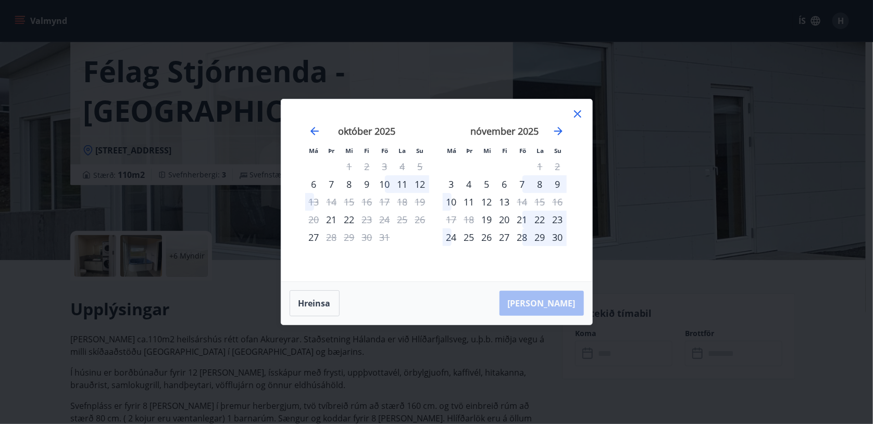
click at [539, 181] on div "8" at bounding box center [540, 184] width 18 height 18
click at [531, 183] on div "8" at bounding box center [540, 184] width 18 height 18
click at [538, 183] on div "8" at bounding box center [540, 184] width 18 height 18
click at [555, 183] on div "9" at bounding box center [558, 184] width 18 height 18
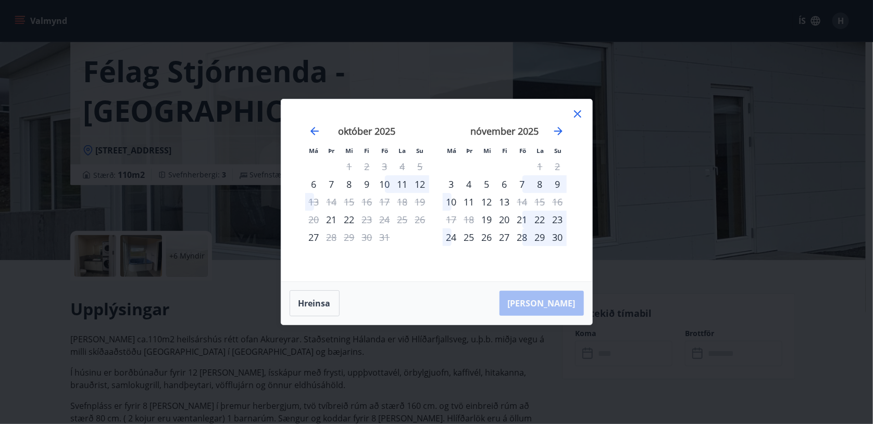
click at [555, 183] on div "9" at bounding box center [558, 184] width 18 height 18
click at [453, 200] on div "10" at bounding box center [452, 202] width 18 height 18
click at [503, 184] on div "6" at bounding box center [505, 184] width 18 height 18
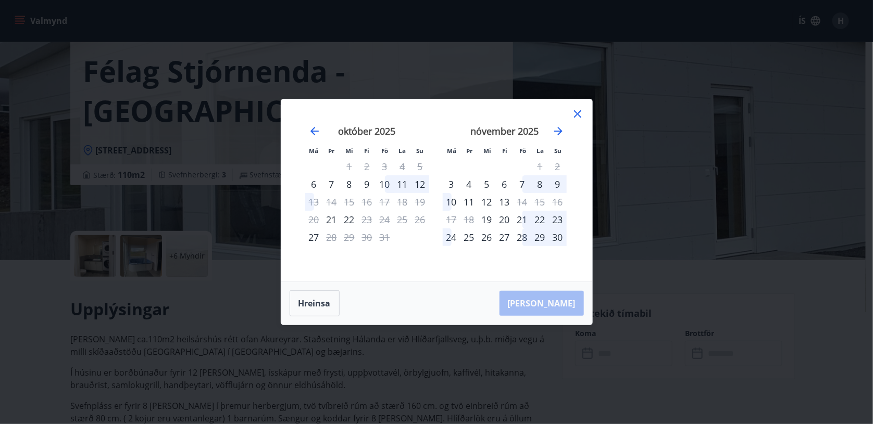
click at [503, 184] on div "6" at bounding box center [505, 184] width 18 height 18
click at [467, 236] on div "25" at bounding box center [469, 238] width 18 height 18
drag, startPoint x: 305, startPoint y: 132, endPoint x: 310, endPoint y: 129, distance: 5.8
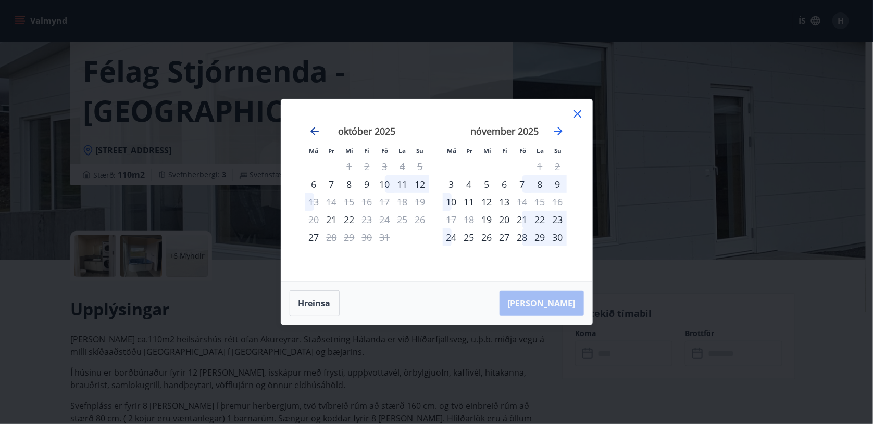
click at [310, 130] on div "september 2025 1 2 3 4 5 6 7 8 9 10 11 12 13 14 15 16 17 18 19 20 21 22 23 24 2…" at bounding box center [436, 190] width 285 height 157
click at [310, 129] on icon "Move backward to switch to the previous month." at bounding box center [314, 131] width 12 height 12
click at [557, 131] on icon "Move forward to switch to the next month." at bounding box center [558, 131] width 8 height 8
click at [537, 186] on div "8" at bounding box center [540, 184] width 18 height 18
click at [472, 236] on div "25" at bounding box center [469, 238] width 18 height 18
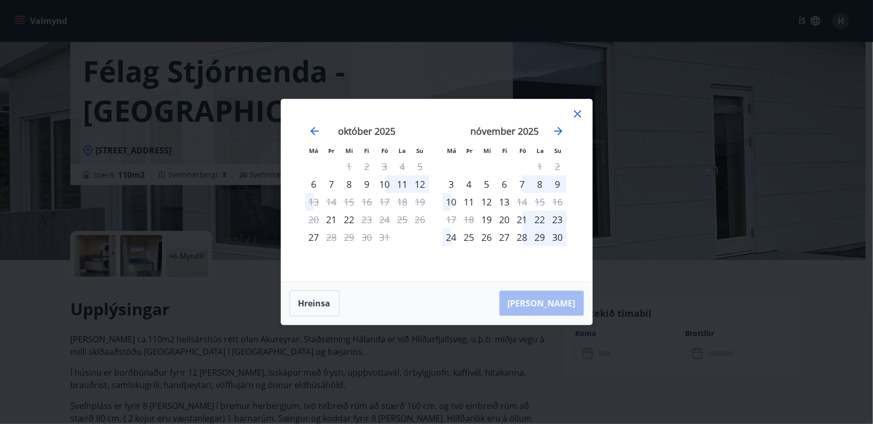
click at [472, 236] on div "25" at bounding box center [469, 238] width 18 height 18
click at [521, 183] on div "7" at bounding box center [522, 184] width 18 height 18
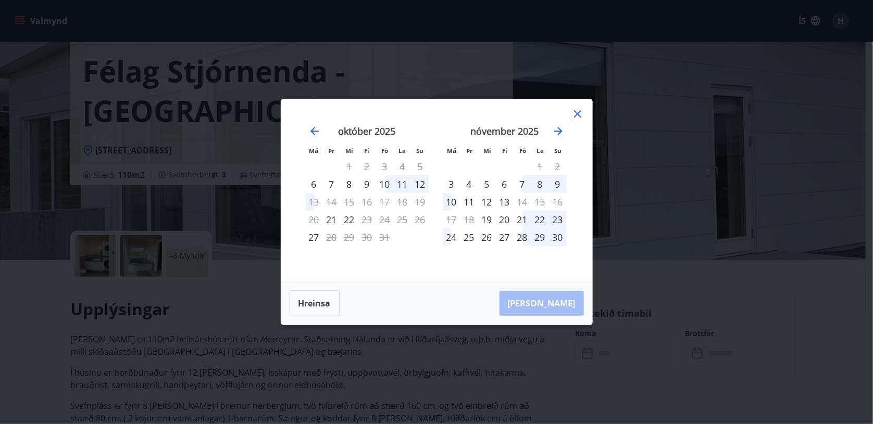
click at [521, 183] on div "7" at bounding box center [522, 184] width 18 height 18
click at [561, 132] on icon "Move forward to switch to the next month." at bounding box center [558, 131] width 12 height 12
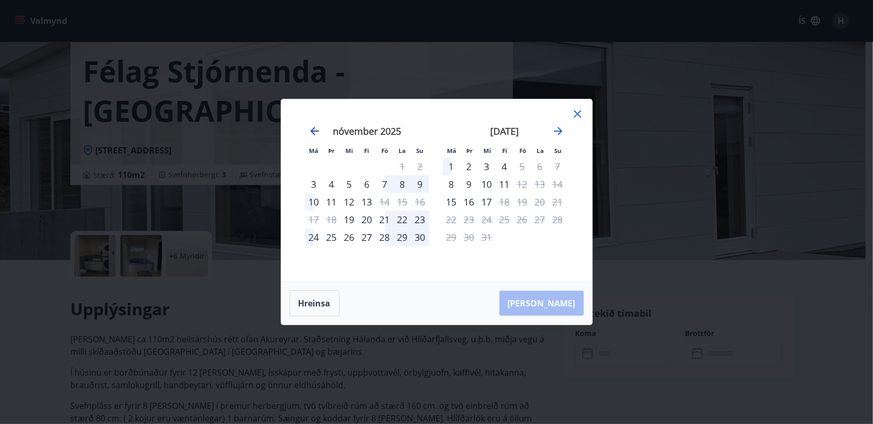
click at [313, 129] on icon "Move backward to switch to the previous month." at bounding box center [314, 131] width 8 height 8
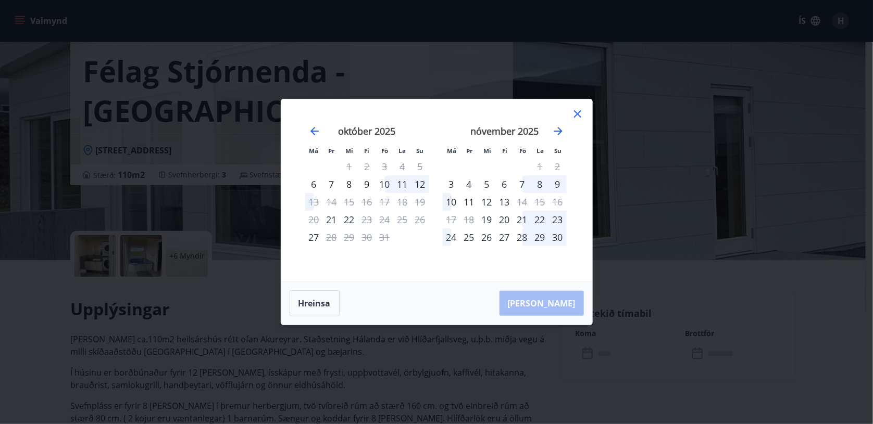
click at [576, 110] on icon at bounding box center [577, 114] width 12 height 12
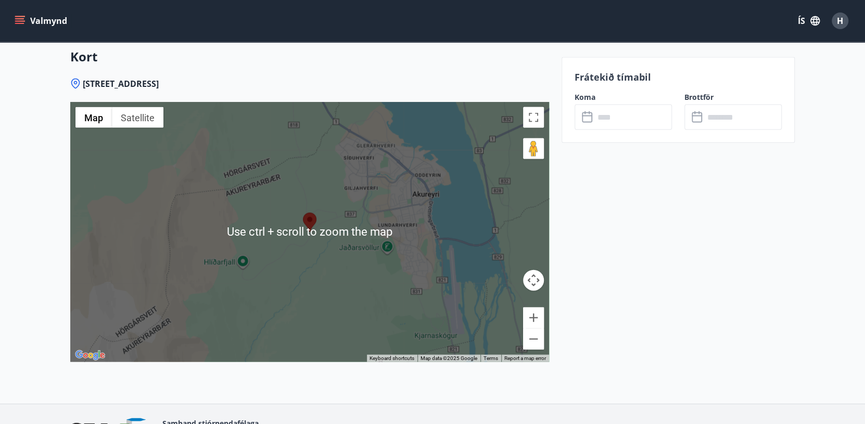
scroll to position [1317, 0]
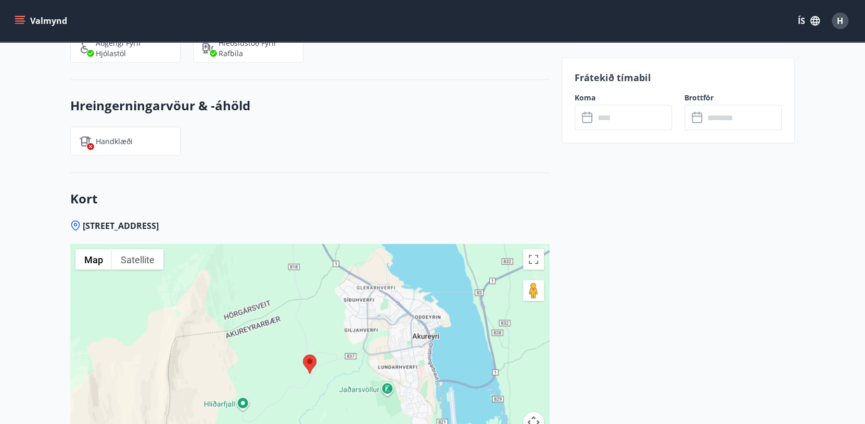
click at [592, 114] on icon at bounding box center [587, 117] width 10 height 10
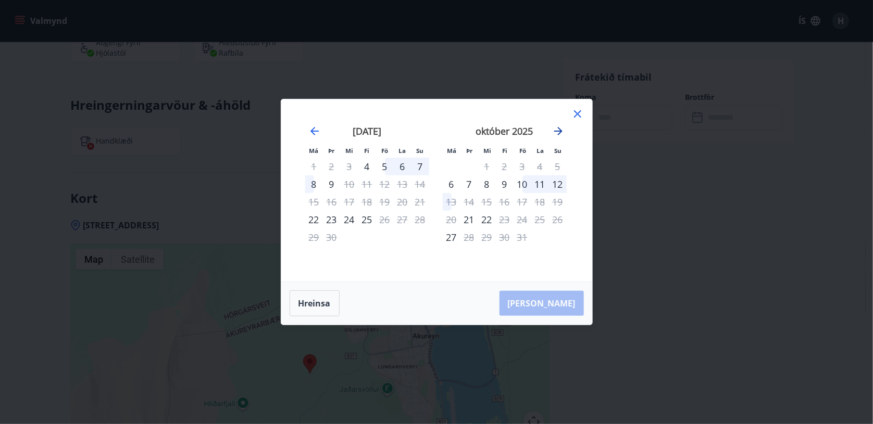
click at [556, 131] on icon "Move forward to switch to the next month." at bounding box center [558, 131] width 8 height 8
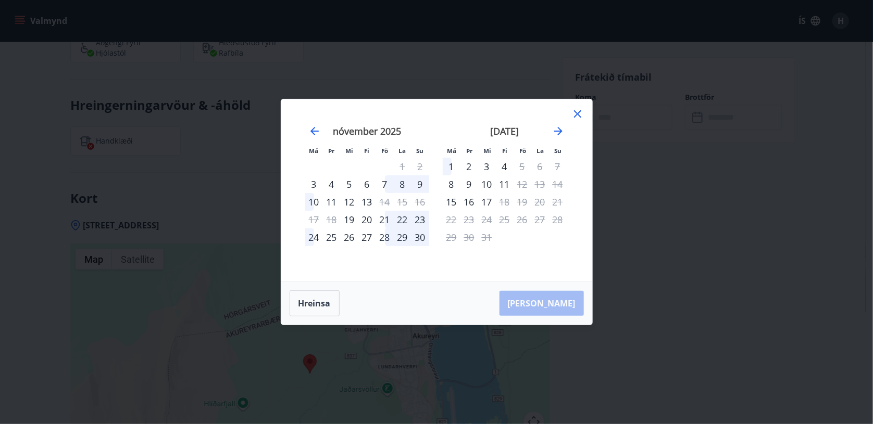
click at [450, 162] on div "1" at bounding box center [452, 167] width 18 height 18
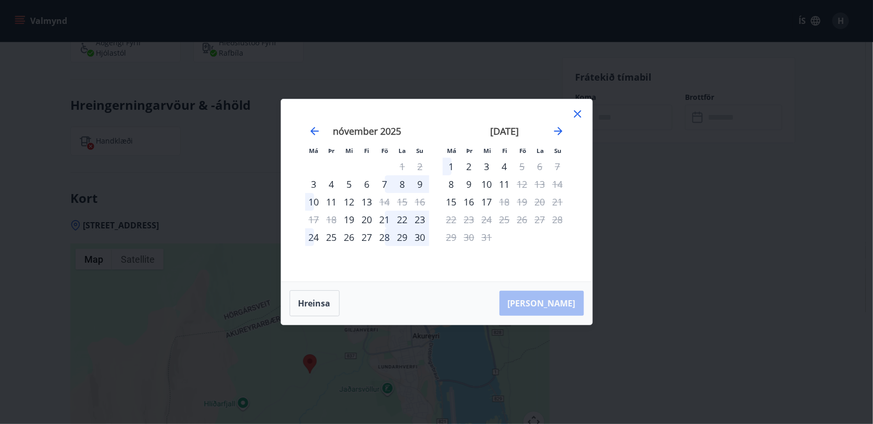
click at [450, 162] on div "1" at bounding box center [452, 167] width 18 height 18
click at [450, 164] on div "1" at bounding box center [452, 167] width 18 height 18
click at [450, 166] on div "1" at bounding box center [452, 167] width 18 height 18
click at [585, 110] on div "Má Þr Mi Fi Fö La Su Má Þr Mi Fi Fö La Su október 2025 1 2 3 4 5 6 7 8 9 10 11 …" at bounding box center [436, 190] width 311 height 182
click at [577, 116] on icon at bounding box center [577, 114] width 12 height 12
